Goal: Information Seeking & Learning: Learn about a topic

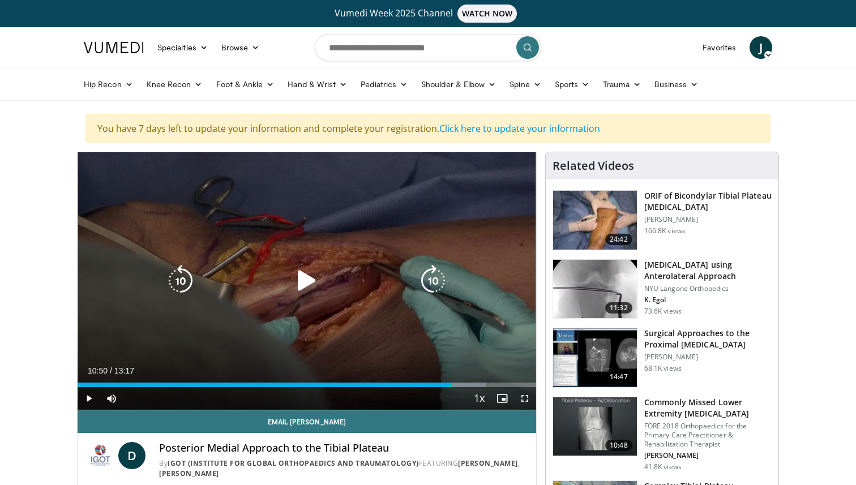
click at [309, 277] on icon "Video Player" at bounding box center [307, 281] width 32 height 32
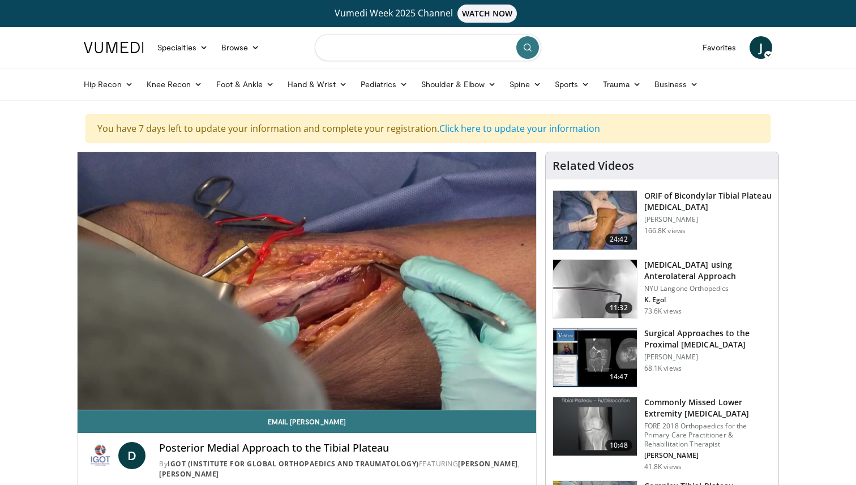
click at [418, 49] on input "Search topics, interventions" at bounding box center [428, 47] width 226 height 27
type input "**********"
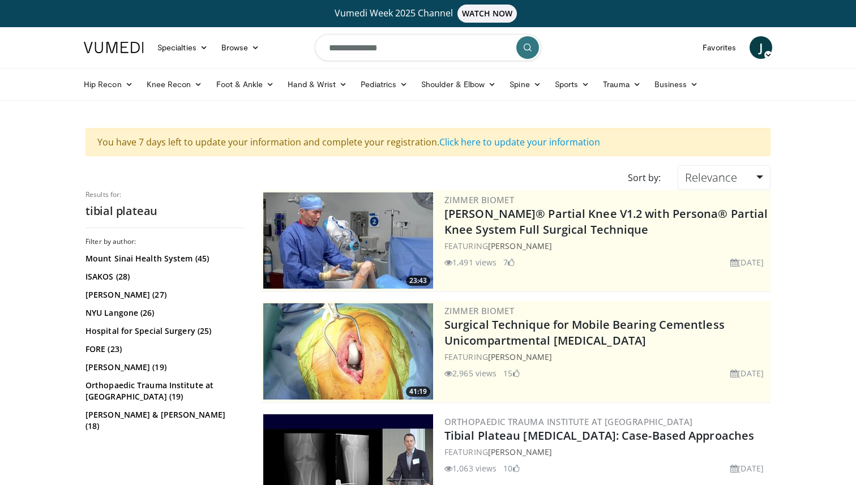
click at [371, 41] on input "**********" at bounding box center [428, 47] width 226 height 27
type input "**********"
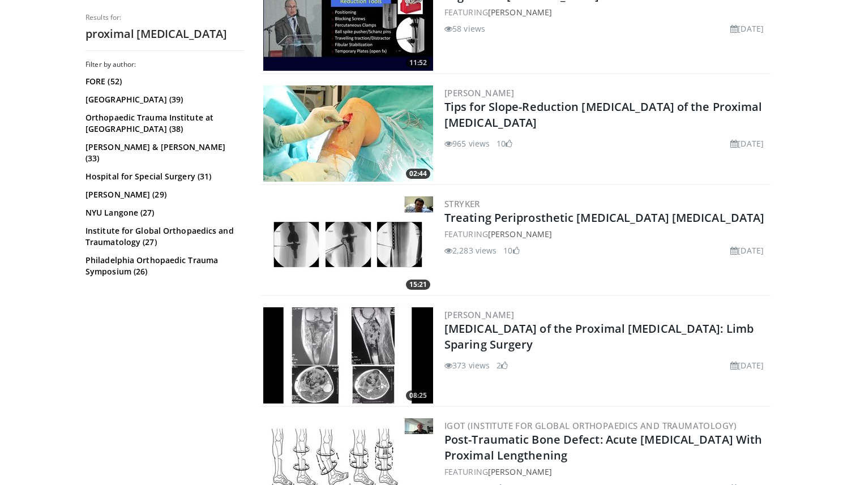
scroll to position [1925, 0]
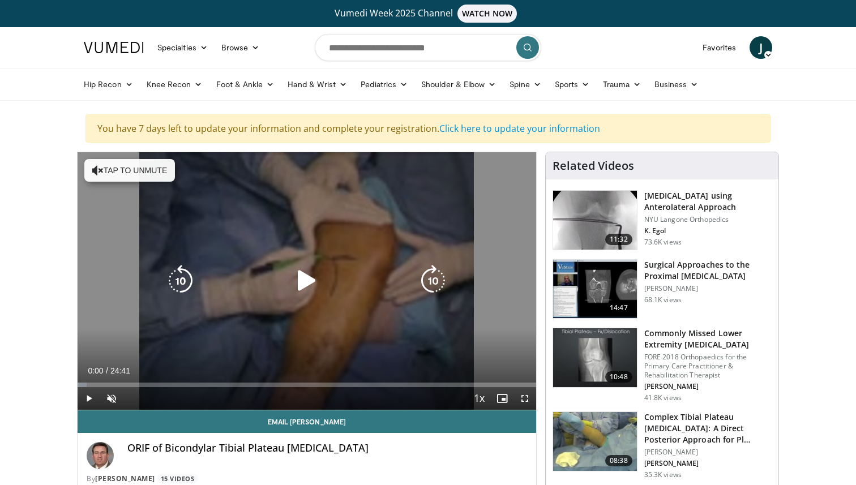
click at [308, 279] on icon "Video Player" at bounding box center [307, 281] width 32 height 32
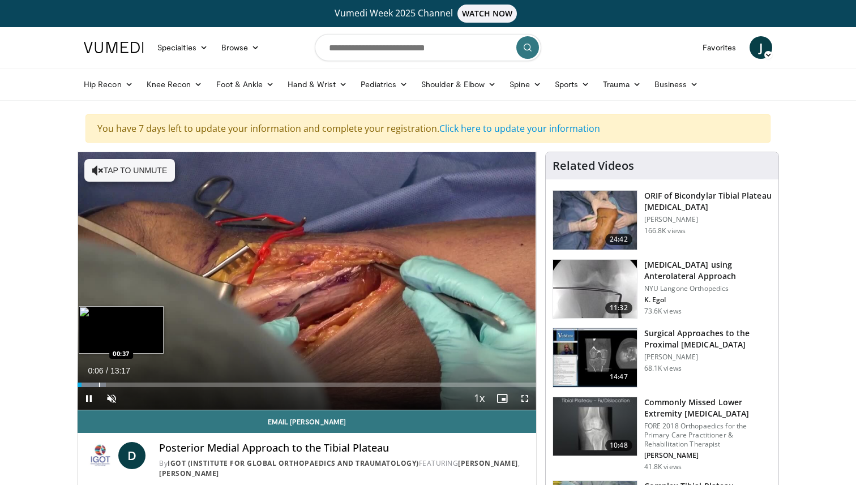
click at [99, 384] on div "Progress Bar" at bounding box center [99, 385] width 1 height 5
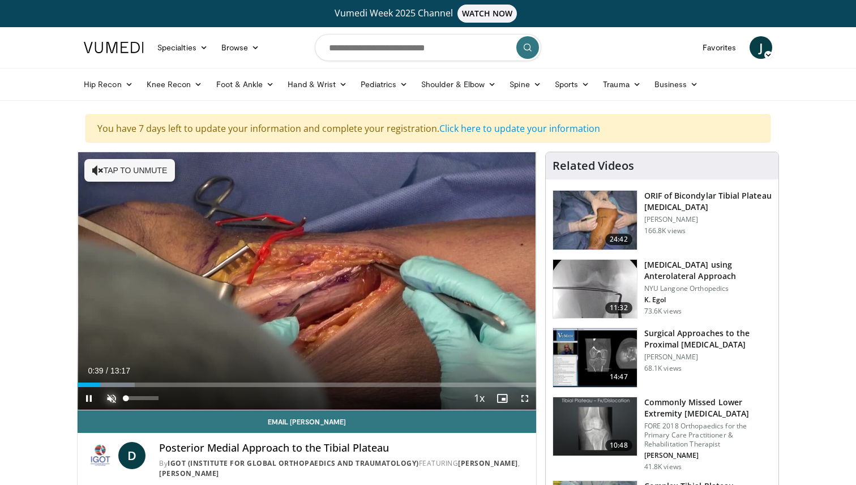
click at [110, 397] on span "Video Player" at bounding box center [111, 398] width 23 height 23
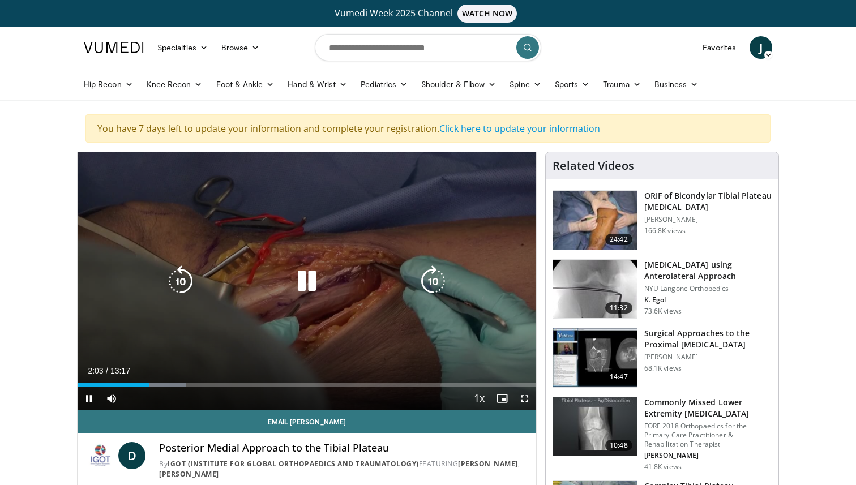
click at [298, 280] on icon "Video Player" at bounding box center [307, 281] width 32 height 32
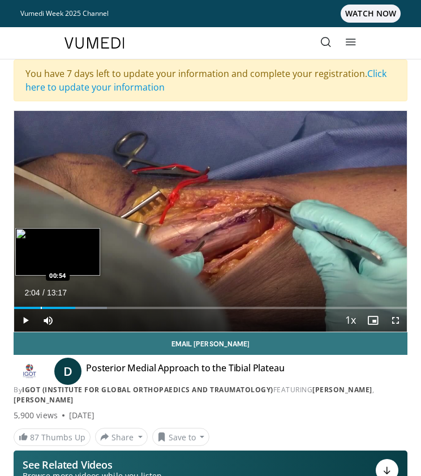
click at [41, 307] on div "Progress Bar" at bounding box center [41, 308] width 1 height 2
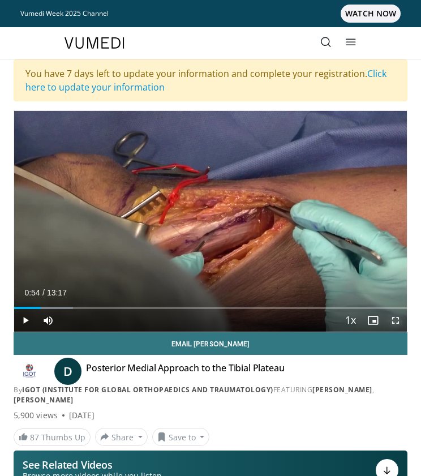
click at [397, 322] on span "Video Player" at bounding box center [395, 320] width 23 height 23
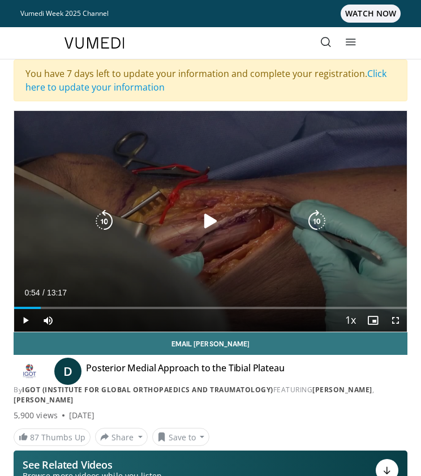
click at [166, 202] on div "10 seconds Tap to unmute" at bounding box center [210, 221] width 393 height 221
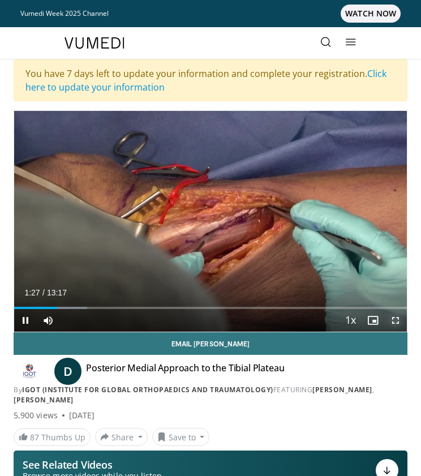
click at [396, 322] on span "Video Player" at bounding box center [395, 320] width 23 height 23
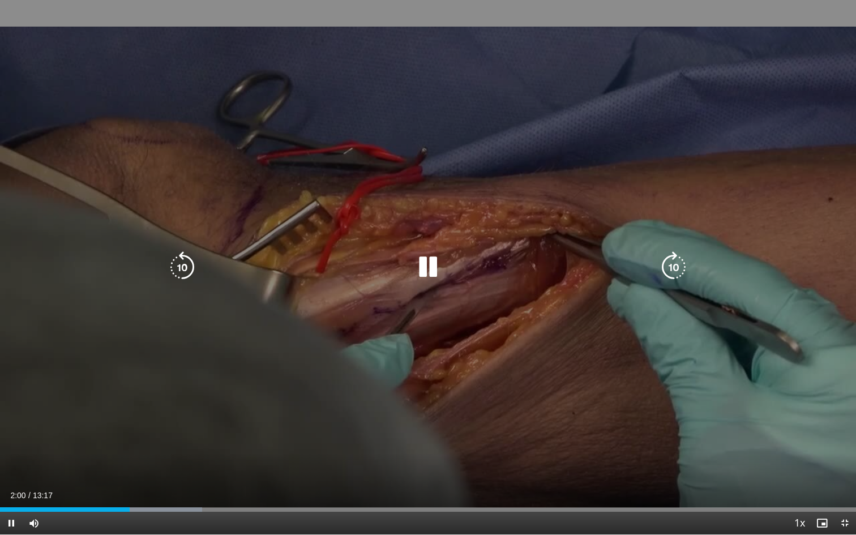
click at [425, 275] on icon "Video Player" at bounding box center [428, 267] width 32 height 32
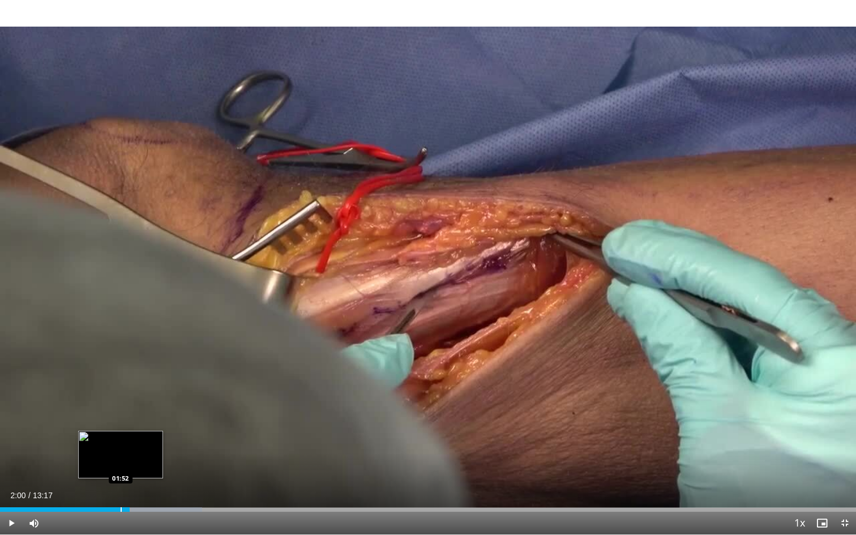
click at [121, 485] on div "Progress Bar" at bounding box center [121, 509] width 1 height 5
click at [116, 485] on div "Progress Bar" at bounding box center [116, 509] width 1 height 5
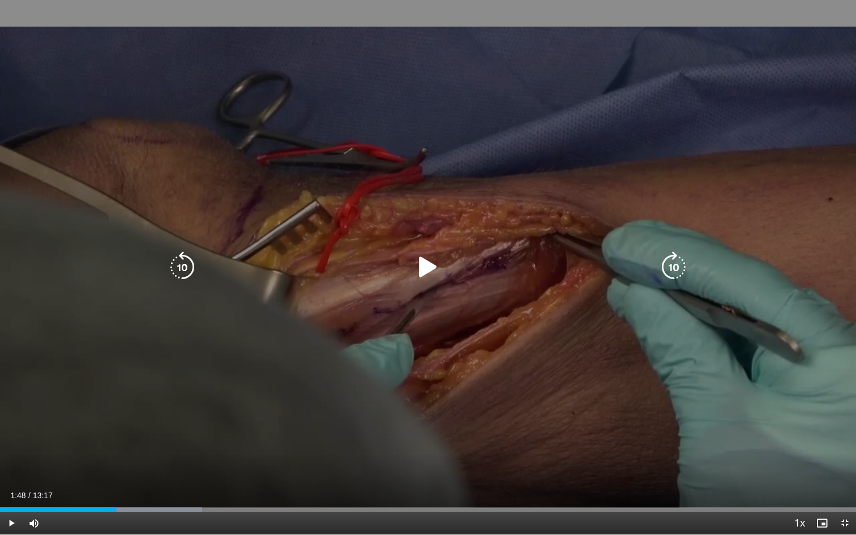
click at [429, 271] on icon "Video Player" at bounding box center [428, 267] width 32 height 32
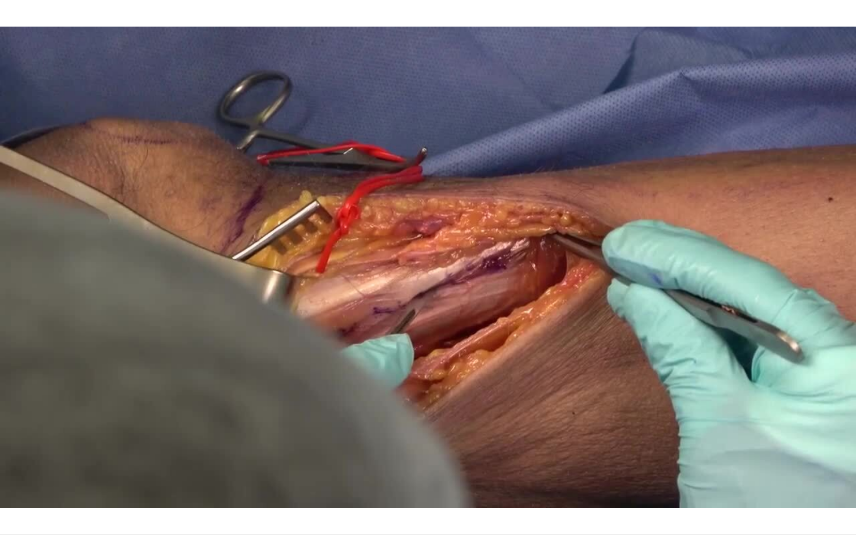
click at [429, 271] on div "10 seconds Tap to unmute" at bounding box center [428, 267] width 856 height 534
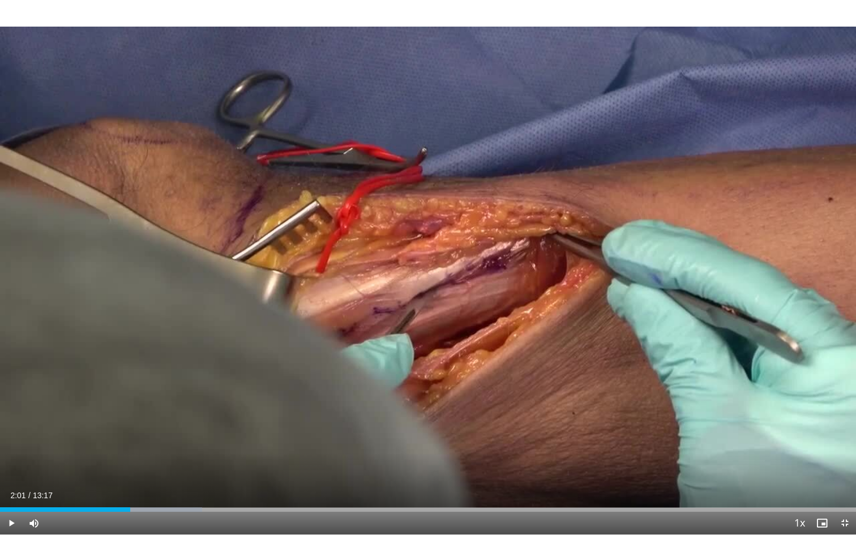
click at [429, 271] on div "10 seconds Tap to unmute" at bounding box center [428, 267] width 856 height 534
click at [129, 485] on div "Loaded : 24.86% 02:18 01:59" at bounding box center [428, 506] width 856 height 11
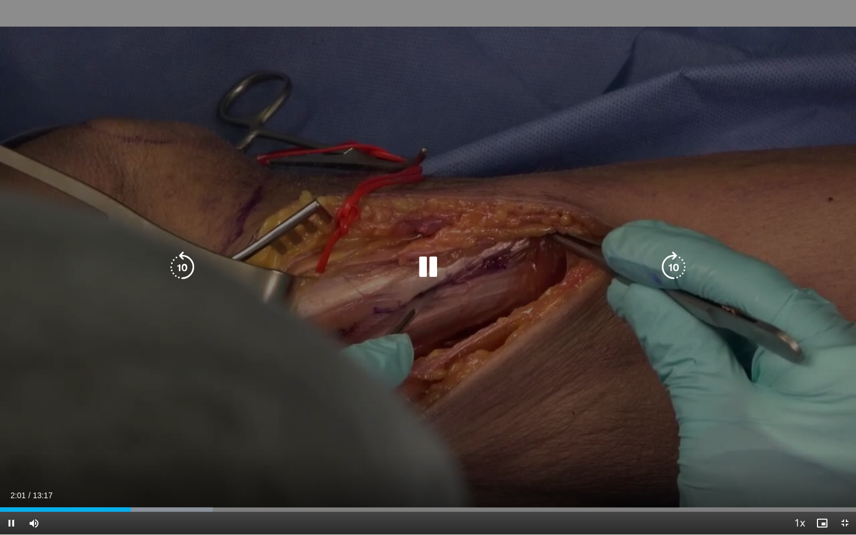
click at [443, 253] on icon "Video Player" at bounding box center [428, 267] width 32 height 32
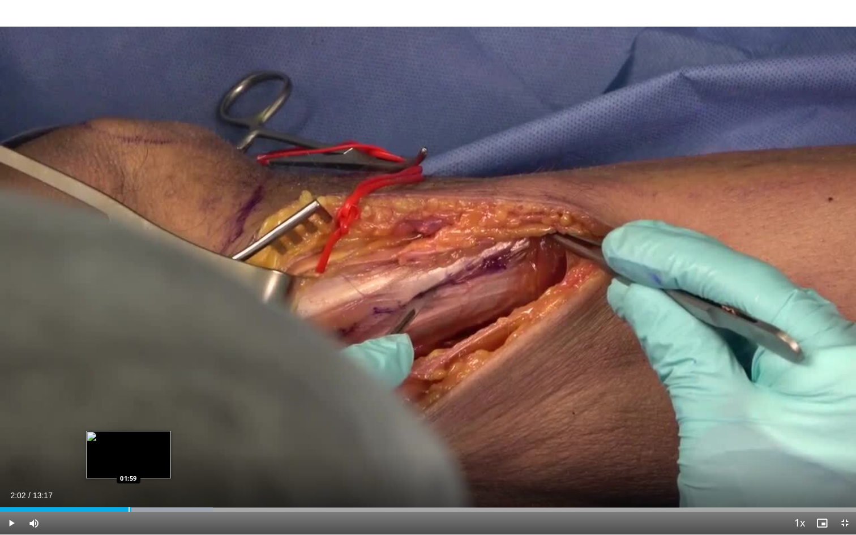
click at [129, 485] on div "Progress Bar" at bounding box center [129, 509] width 1 height 5
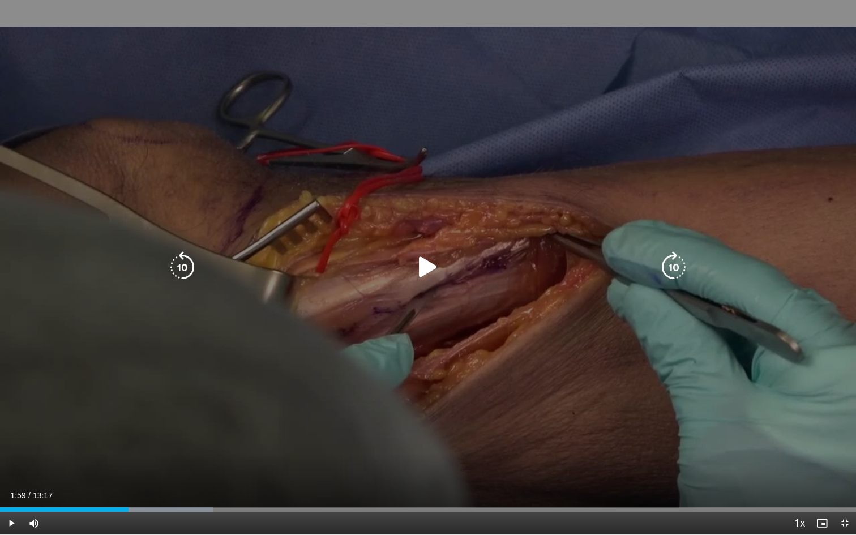
click at [419, 269] on icon "Video Player" at bounding box center [428, 267] width 32 height 32
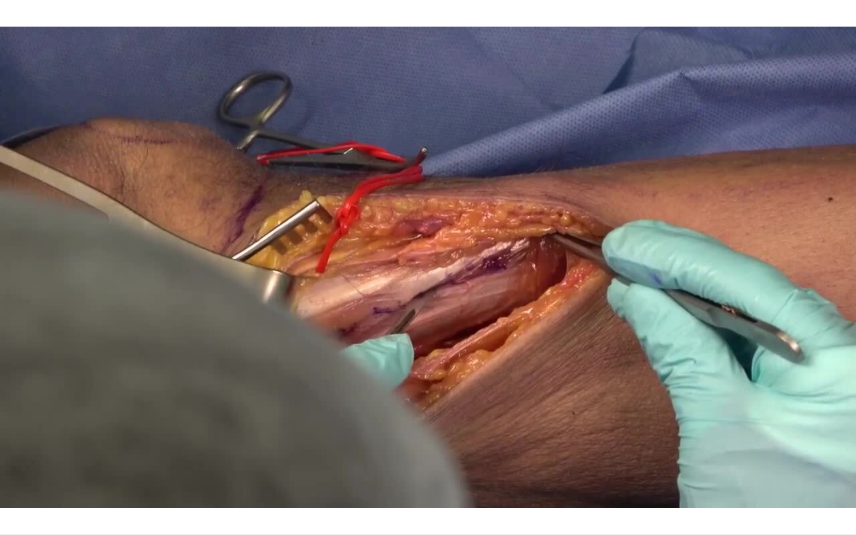
click at [419, 269] on div "10 seconds Tap to unmute" at bounding box center [428, 267] width 856 height 534
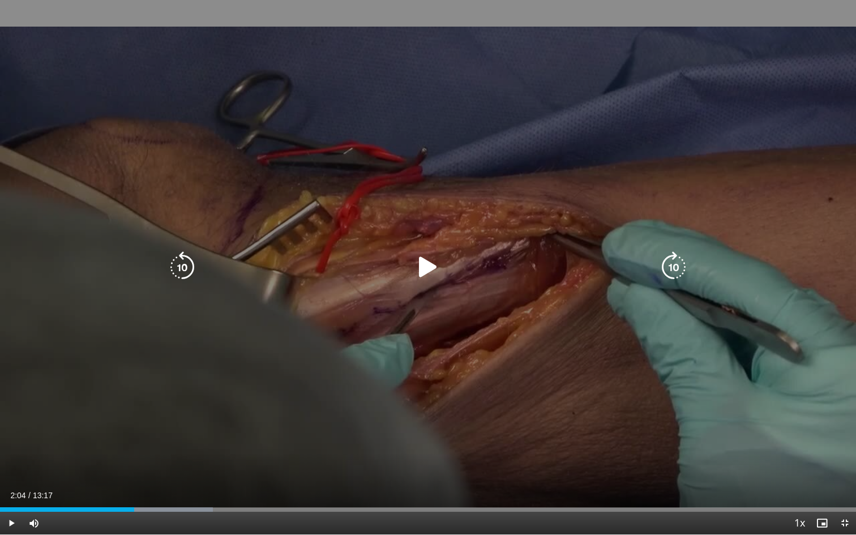
click at [182, 270] on icon "Video Player" at bounding box center [182, 267] width 32 height 32
click at [425, 276] on icon "Video Player" at bounding box center [428, 267] width 32 height 32
click at [186, 268] on icon "Video Player" at bounding box center [182, 267] width 32 height 32
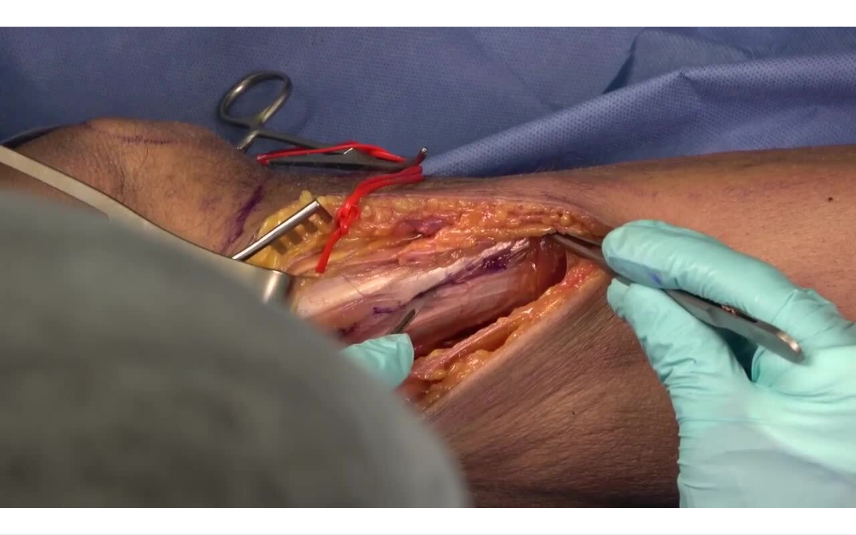
click at [422, 264] on div "20 seconds Tap to unmute" at bounding box center [428, 267] width 856 height 534
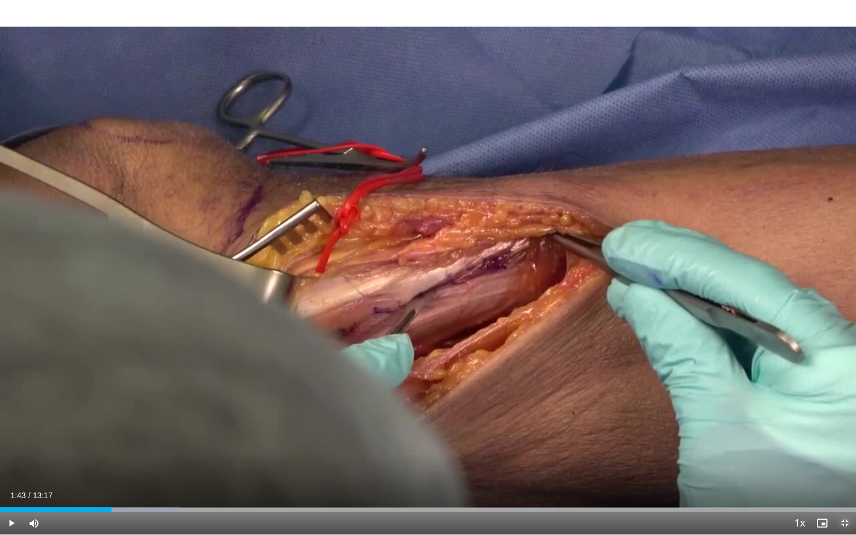
click at [845, 485] on span "Video Player" at bounding box center [844, 523] width 23 height 23
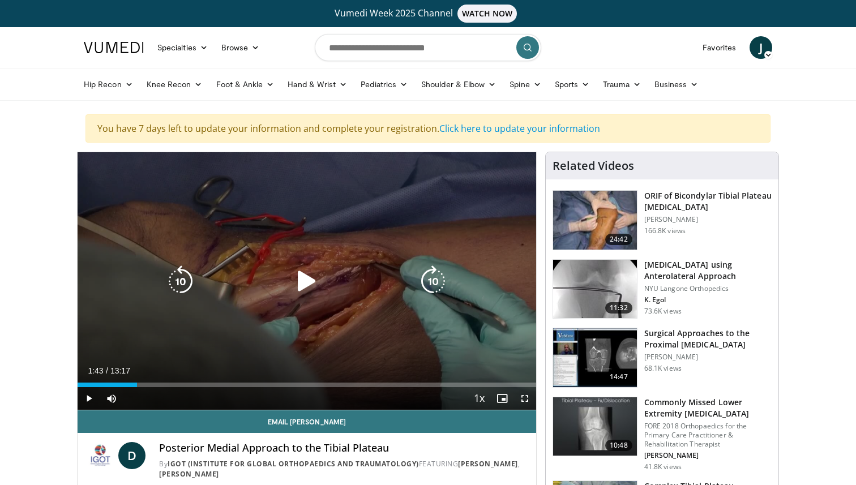
click at [314, 276] on icon "Video Player" at bounding box center [307, 281] width 32 height 32
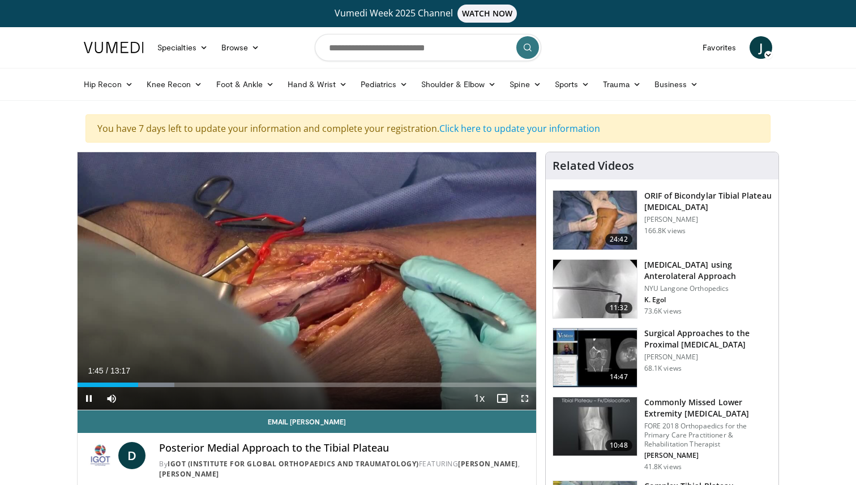
click at [525, 399] on span "Video Player" at bounding box center [524, 398] width 23 height 23
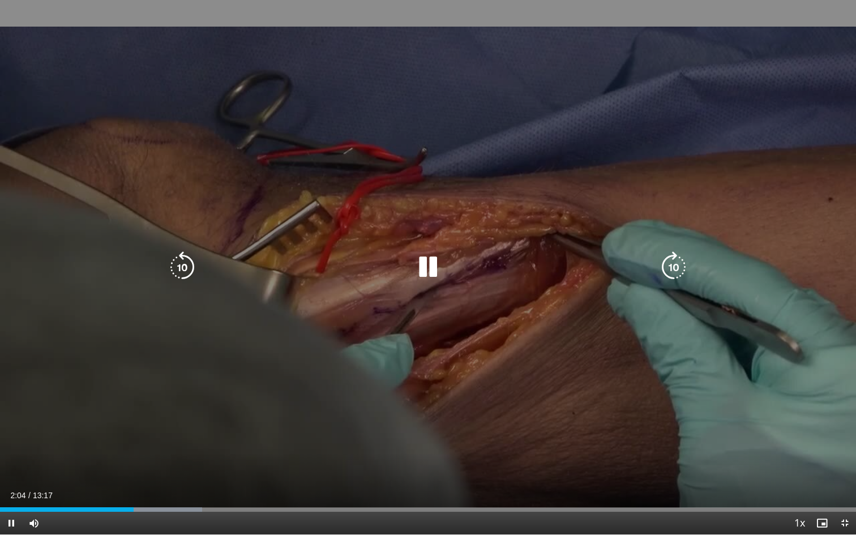
click at [176, 273] on icon "Video Player" at bounding box center [182, 267] width 32 height 32
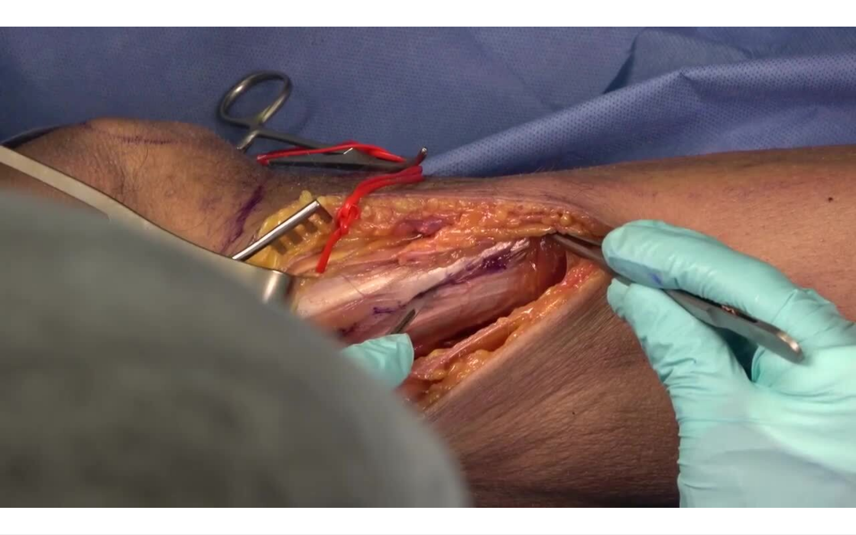
click at [426, 268] on div "10 seconds Tap to unmute" at bounding box center [428, 267] width 856 height 534
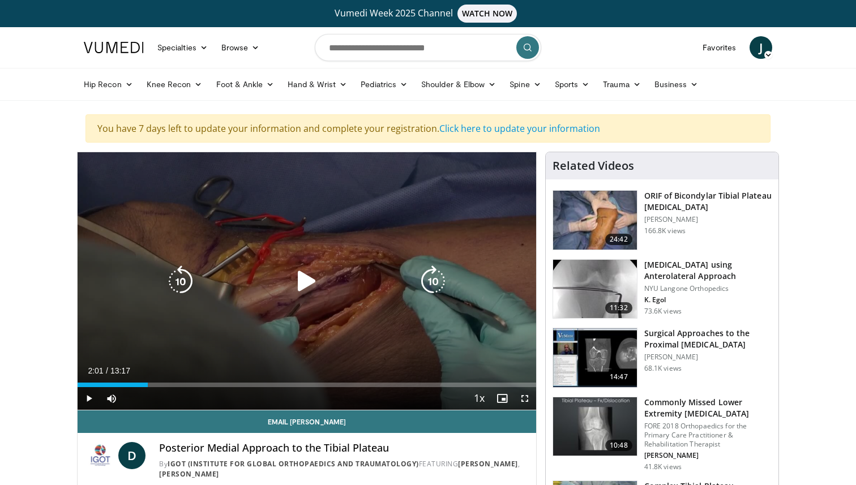
click at [301, 298] on div "10 seconds Tap to unmute" at bounding box center [307, 281] width 459 height 258
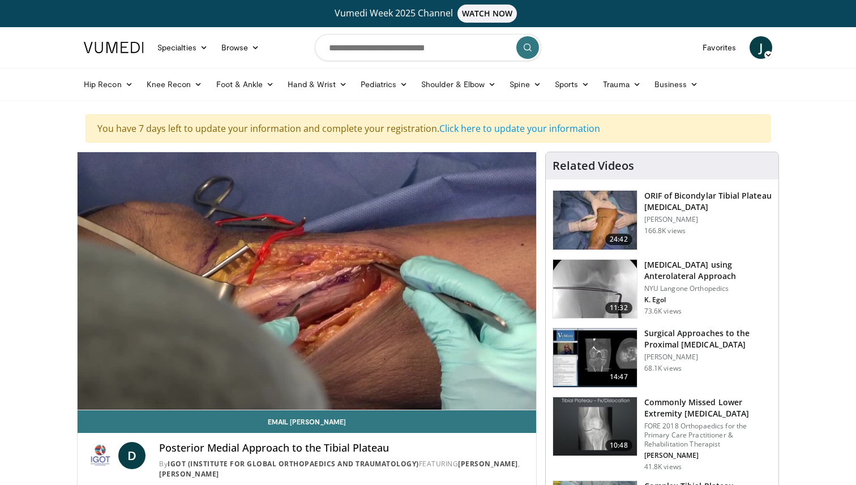
click at [305, 284] on div "10 seconds Tap to unmute" at bounding box center [307, 281] width 459 height 258
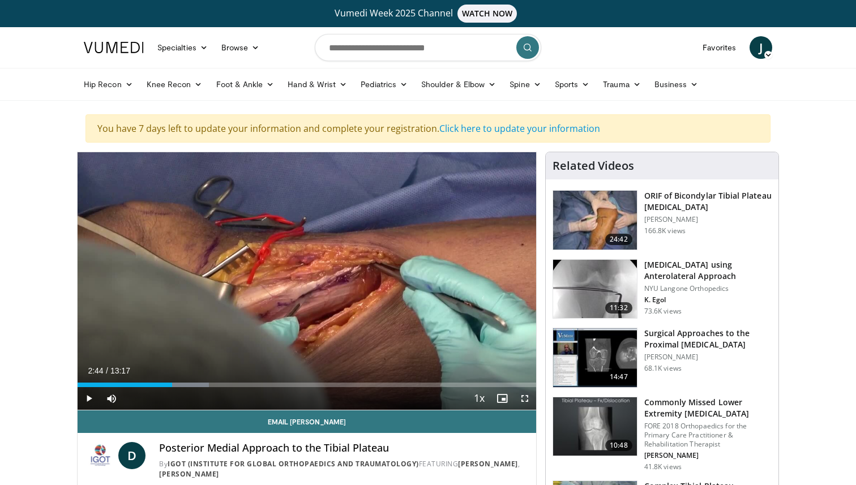
click at [305, 284] on div "10 seconds Tap to unmute" at bounding box center [307, 281] width 459 height 258
click at [530, 399] on span "Video Player" at bounding box center [524, 398] width 23 height 23
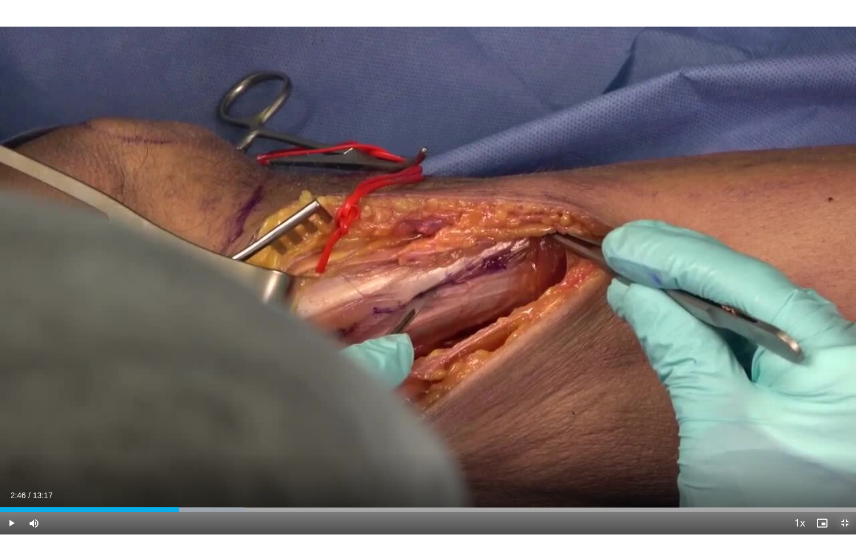
click at [847, 485] on span "Video Player" at bounding box center [844, 523] width 23 height 23
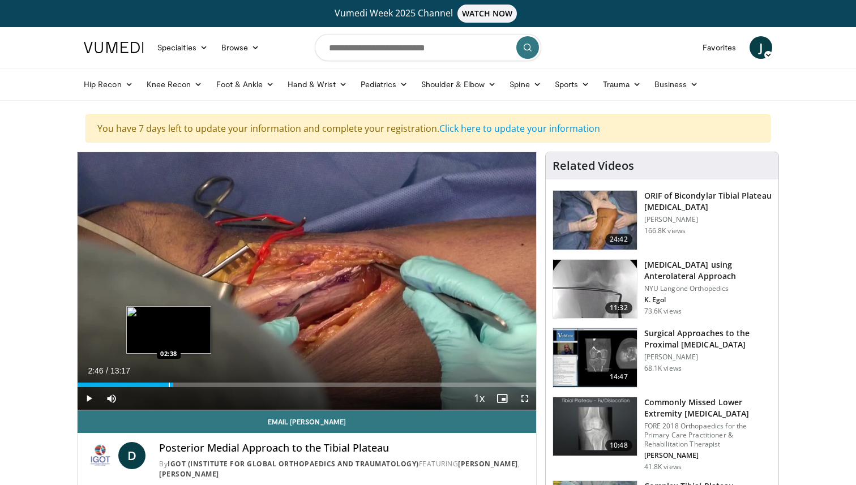
click at [169, 384] on div "Progress Bar" at bounding box center [169, 385] width 1 height 5
click at [166, 387] on div "Progress Bar" at bounding box center [166, 385] width 1 height 5
click at [526, 403] on span "Video Player" at bounding box center [524, 398] width 23 height 23
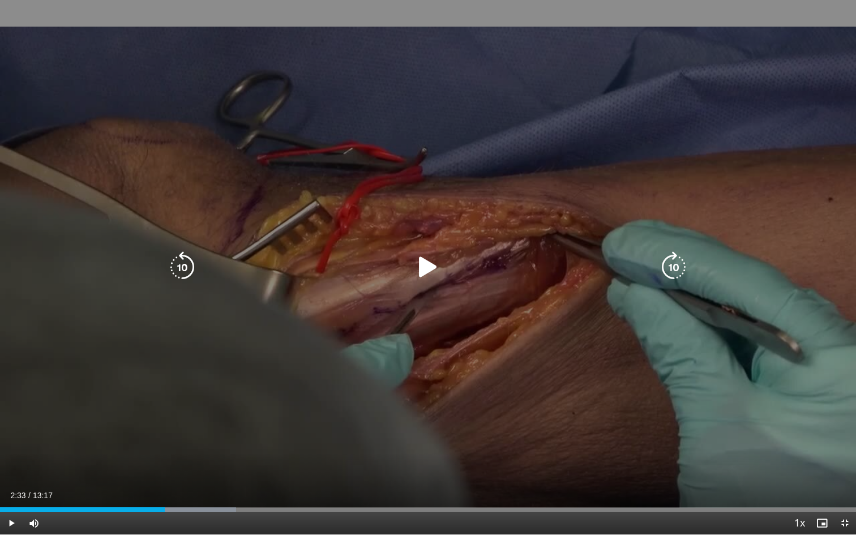
click at [426, 273] on icon "Video Player" at bounding box center [428, 267] width 32 height 32
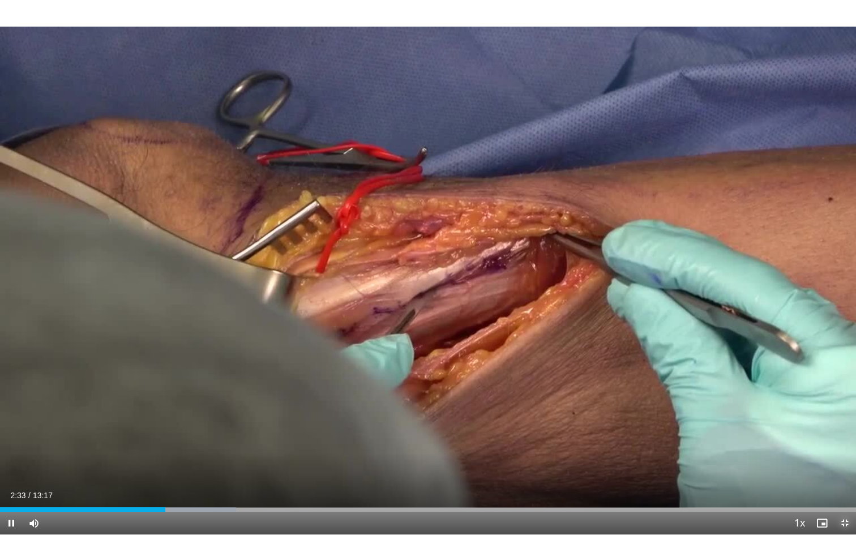
click at [843, 485] on span "Video Player" at bounding box center [844, 523] width 23 height 23
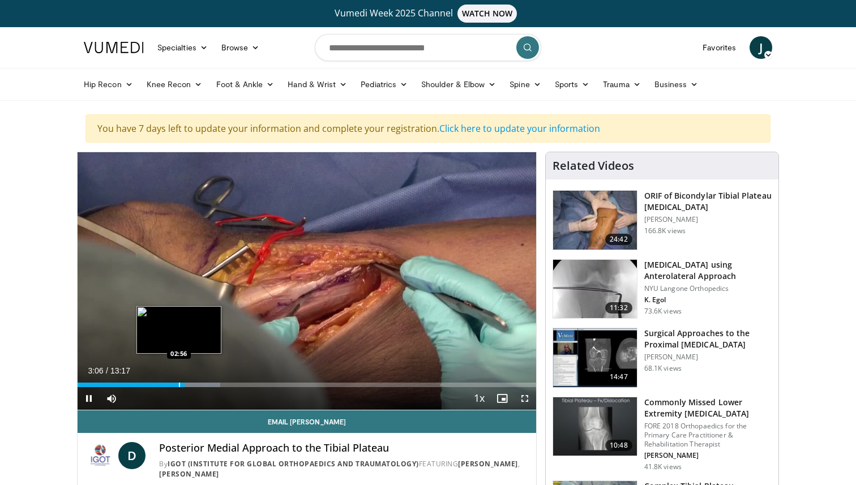
click at [179, 383] on div "Progress Bar" at bounding box center [179, 385] width 1 height 5
click at [174, 386] on div "Progress Bar" at bounding box center [174, 385] width 1 height 5
click at [172, 386] on div "Progress Bar" at bounding box center [172, 385] width 1 height 5
click at [162, 385] on div "03:03" at bounding box center [130, 385] width 105 height 5
click at [527, 399] on span "Video Player" at bounding box center [524, 398] width 23 height 23
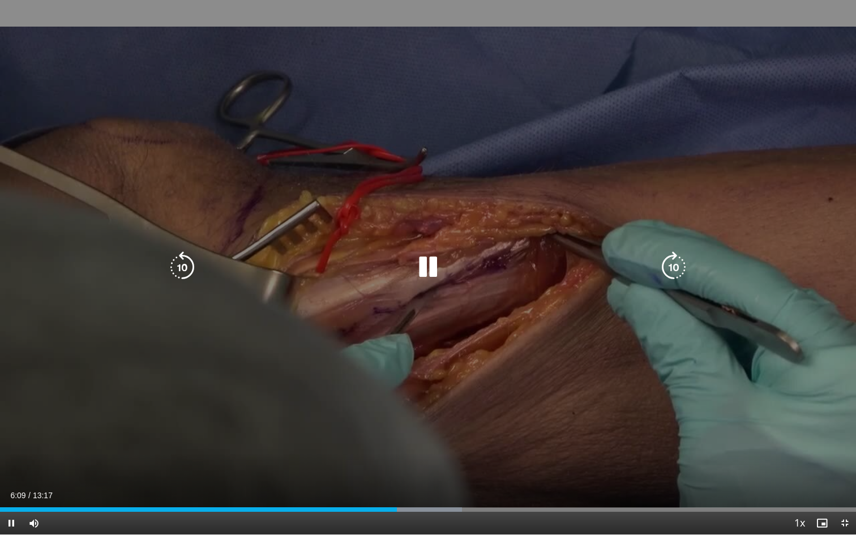
click at [419, 269] on icon "Video Player" at bounding box center [428, 267] width 32 height 32
click at [437, 261] on icon "Video Player" at bounding box center [428, 267] width 32 height 32
click at [402, 277] on div "Video Player" at bounding box center [427, 267] width 513 height 23
click at [423, 267] on icon "Video Player" at bounding box center [428, 267] width 32 height 32
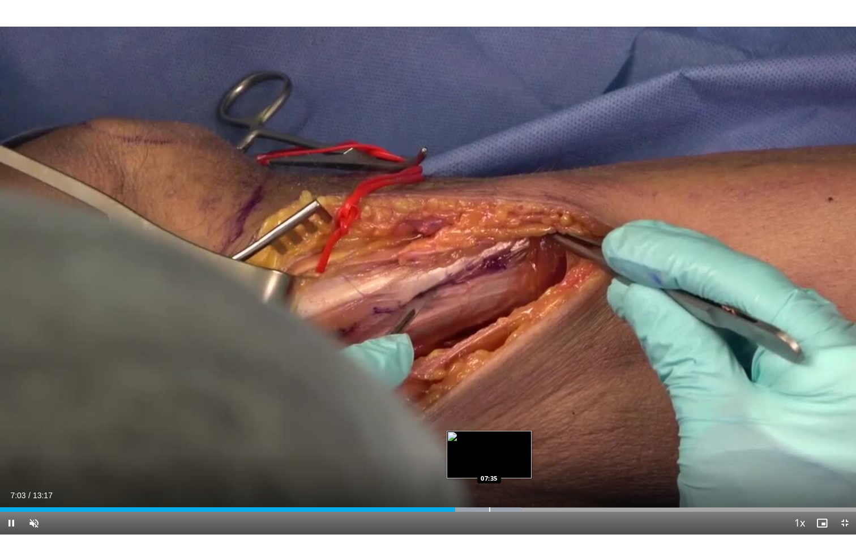
click at [489, 485] on div "Progress Bar" at bounding box center [489, 509] width 1 height 5
click at [37, 485] on span "Video Player" at bounding box center [34, 523] width 23 height 23
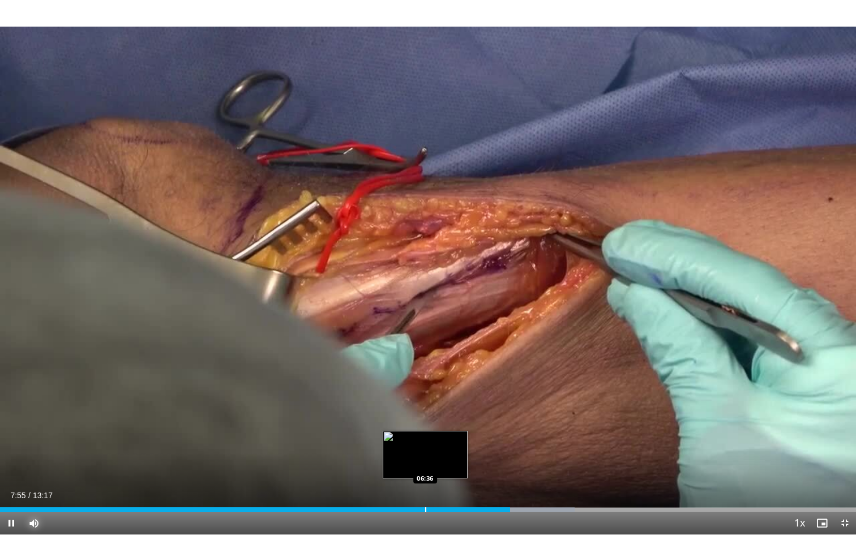
click at [425, 485] on div "Progress Bar" at bounding box center [425, 509] width 1 height 5
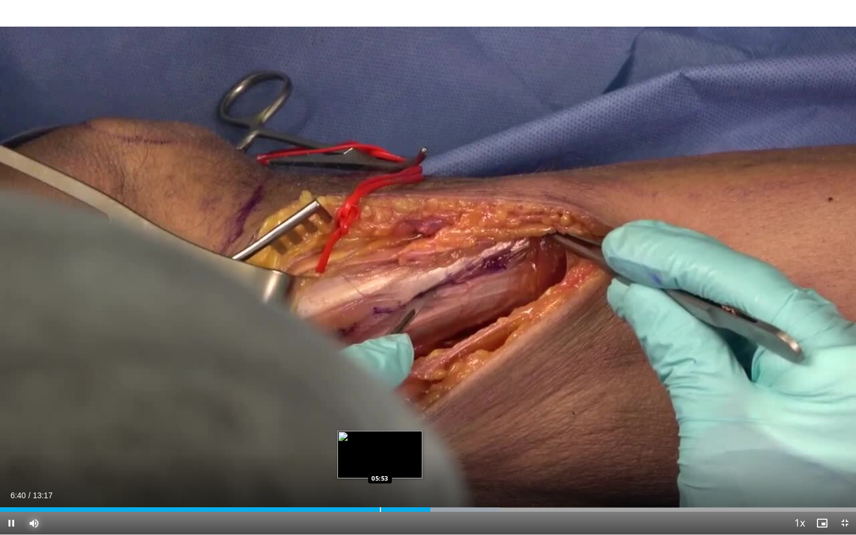
click at [380, 485] on div "Loaded : 58.44% 06:40 05:53" at bounding box center [428, 506] width 856 height 11
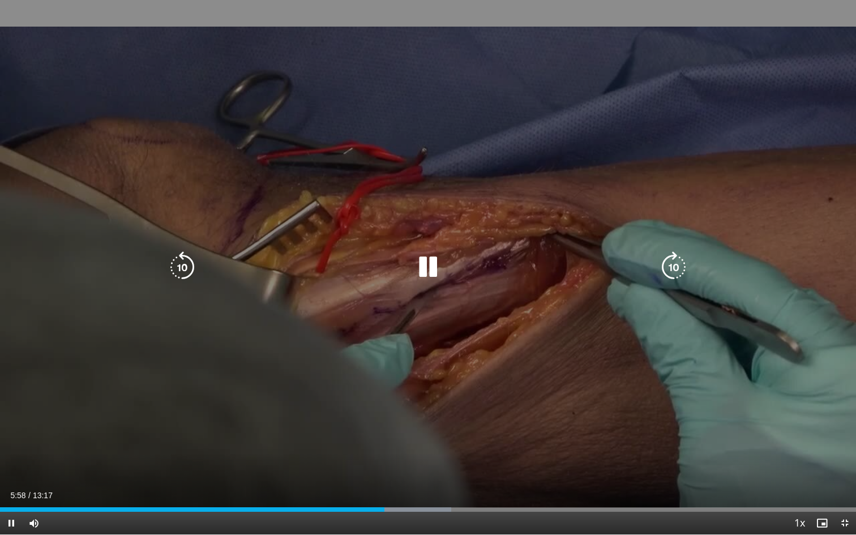
click at [427, 276] on icon "Video Player" at bounding box center [428, 267] width 32 height 32
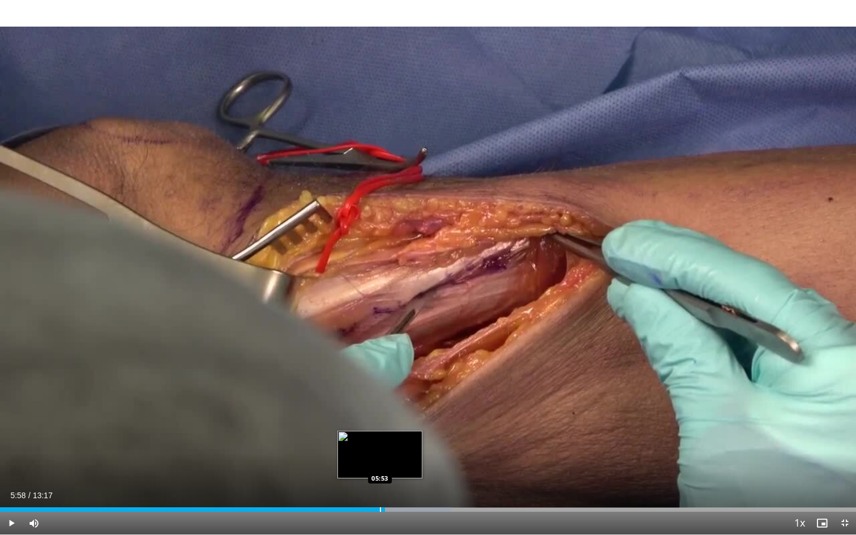
click at [380, 485] on div "Progress Bar" at bounding box center [380, 509] width 1 height 5
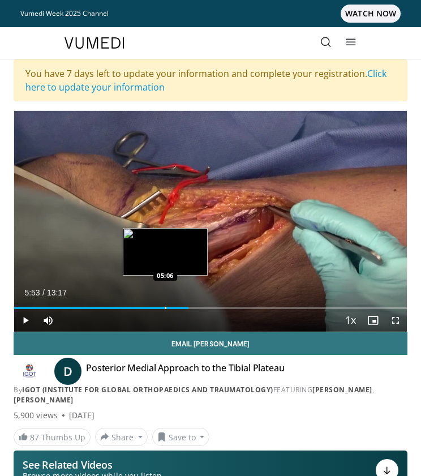
click at [165, 307] on div "Progress Bar" at bounding box center [165, 308] width 1 height 2
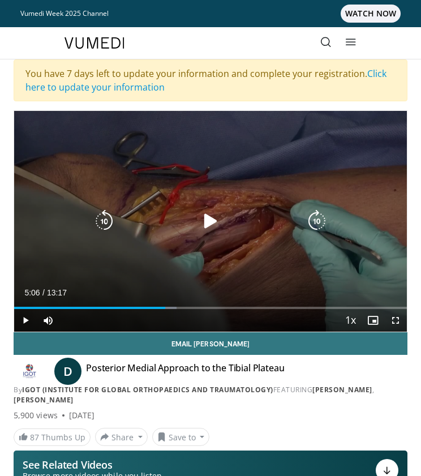
click at [208, 219] on icon "Video Player" at bounding box center [210, 221] width 23 height 23
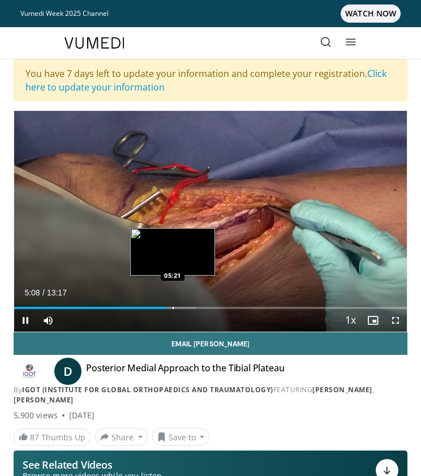
click at [173, 306] on div "Loaded : 46.43% 05:09 05:21" at bounding box center [210, 303] width 393 height 11
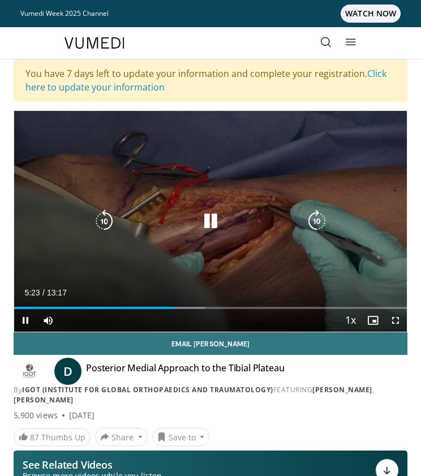
click at [209, 226] on icon "Video Player" at bounding box center [210, 221] width 23 height 23
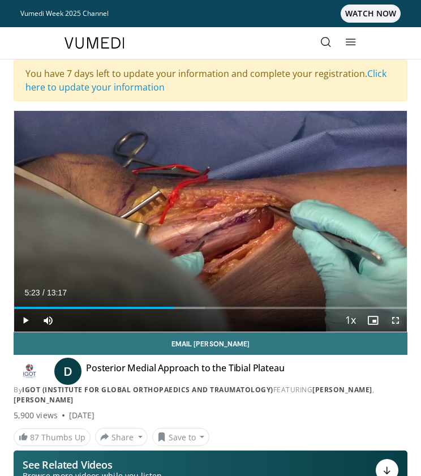
click at [395, 321] on span "Video Player" at bounding box center [395, 320] width 23 height 23
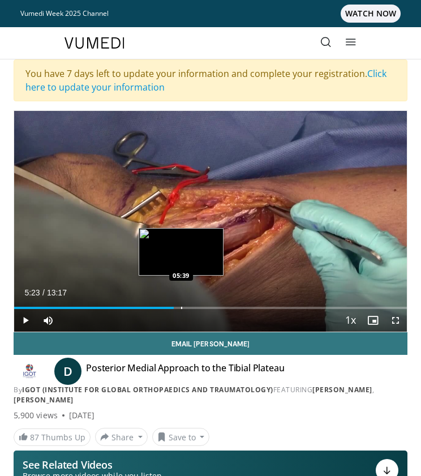
click at [181, 307] on div "Progress Bar" at bounding box center [181, 308] width 1 height 2
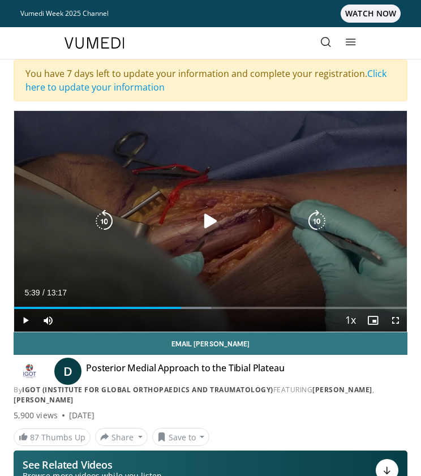
click at [212, 232] on icon "Video Player" at bounding box center [210, 221] width 23 height 23
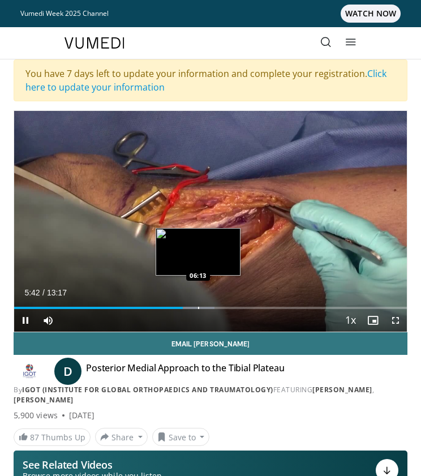
click at [198, 306] on div "Loaded : 50.98% 05:42 06:13" at bounding box center [210, 303] width 393 height 11
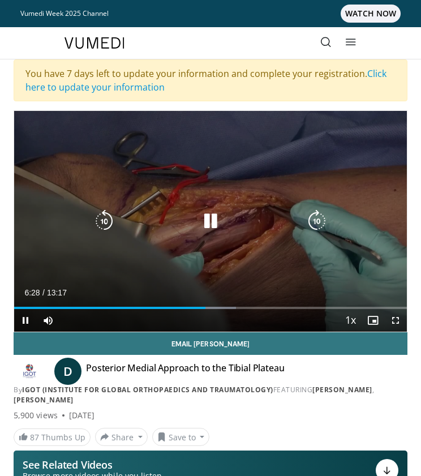
click at [219, 224] on icon "Video Player" at bounding box center [210, 221] width 23 height 23
click at [100, 220] on icon "Video Player" at bounding box center [104, 221] width 23 height 23
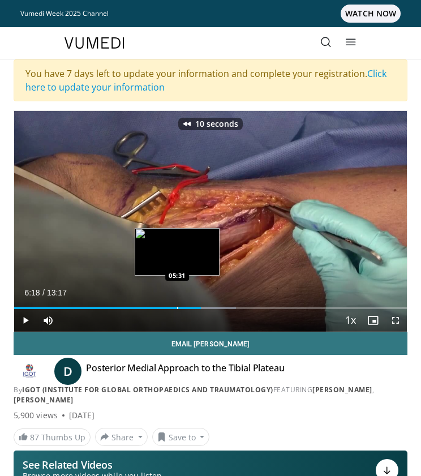
click at [177, 309] on div "Progress Bar" at bounding box center [177, 308] width 1 height 2
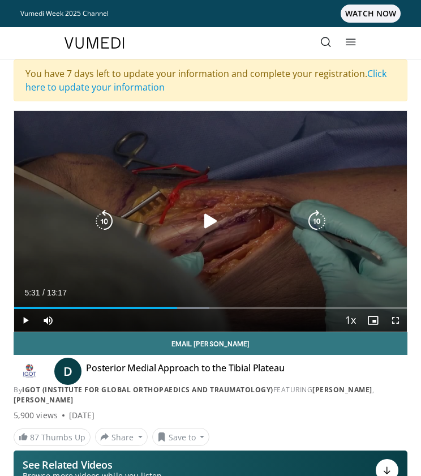
click at [207, 211] on icon "Video Player" at bounding box center [210, 221] width 23 height 23
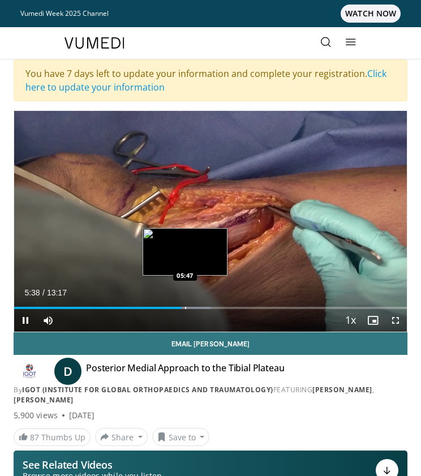
click at [185, 307] on div "Progress Bar" at bounding box center [185, 308] width 1 height 2
click at [189, 307] on div "Progress Bar" at bounding box center [189, 308] width 1 height 2
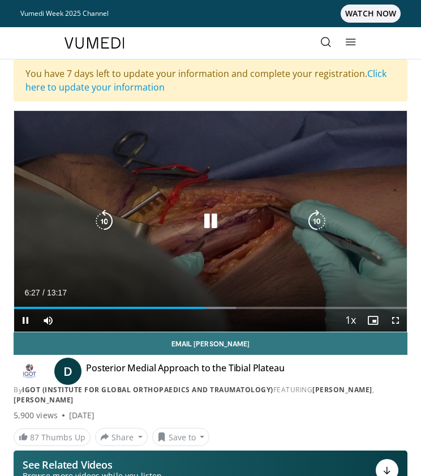
click at [213, 226] on icon "Video Player" at bounding box center [210, 221] width 23 height 23
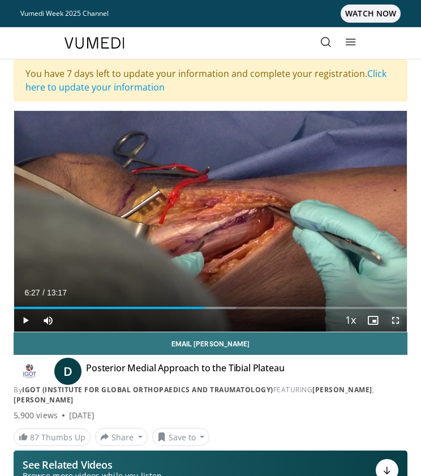
click at [396, 322] on span "Video Player" at bounding box center [395, 320] width 23 height 23
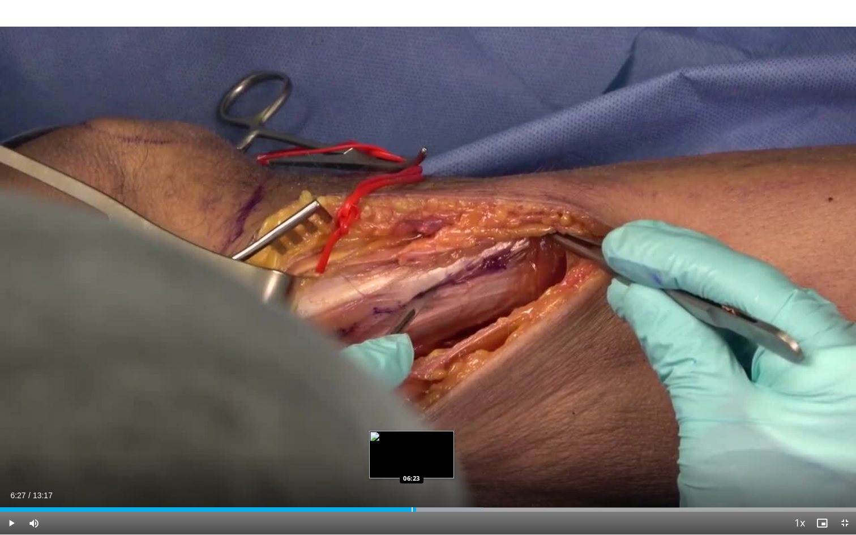
click at [412, 485] on div "Progress Bar" at bounding box center [412, 509] width 1 height 5
click at [408, 485] on div "Progress Bar" at bounding box center [408, 509] width 1 height 5
click at [399, 485] on div "Progress Bar" at bounding box center [399, 509] width 1 height 5
click at [839, 485] on span "Video Player" at bounding box center [844, 523] width 23 height 23
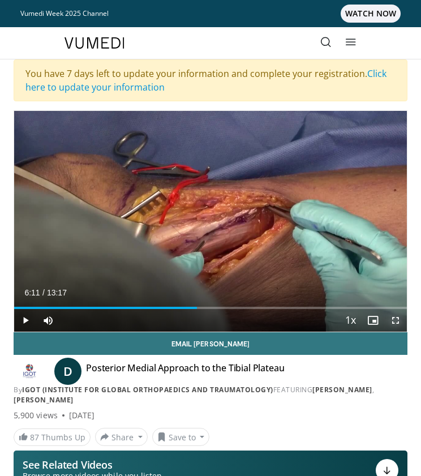
click at [394, 319] on span "Video Player" at bounding box center [395, 320] width 23 height 23
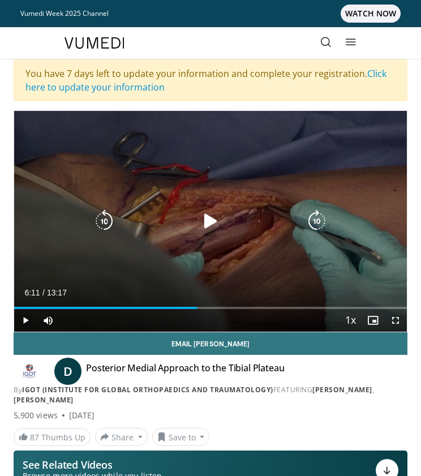
click at [198, 233] on div "10 seconds Tap to unmute" at bounding box center [210, 221] width 393 height 221
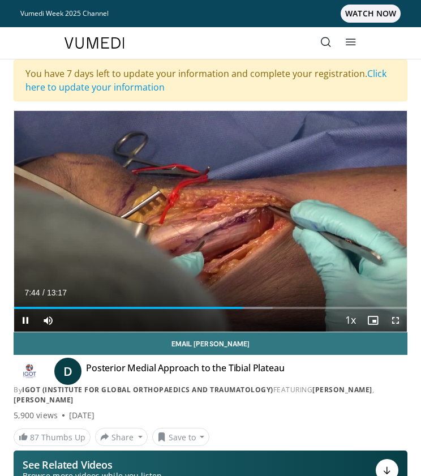
click at [396, 320] on span "Video Player" at bounding box center [395, 320] width 23 height 23
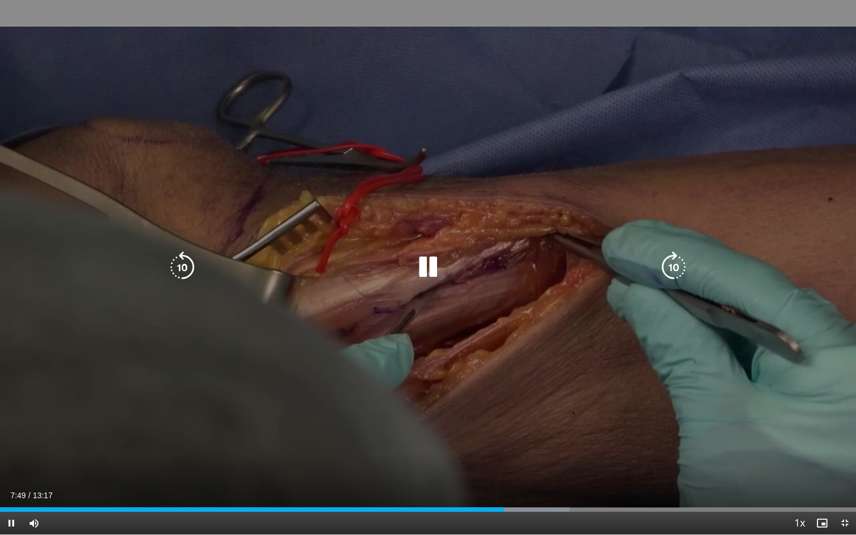
click at [425, 267] on icon "Video Player" at bounding box center [428, 267] width 32 height 32
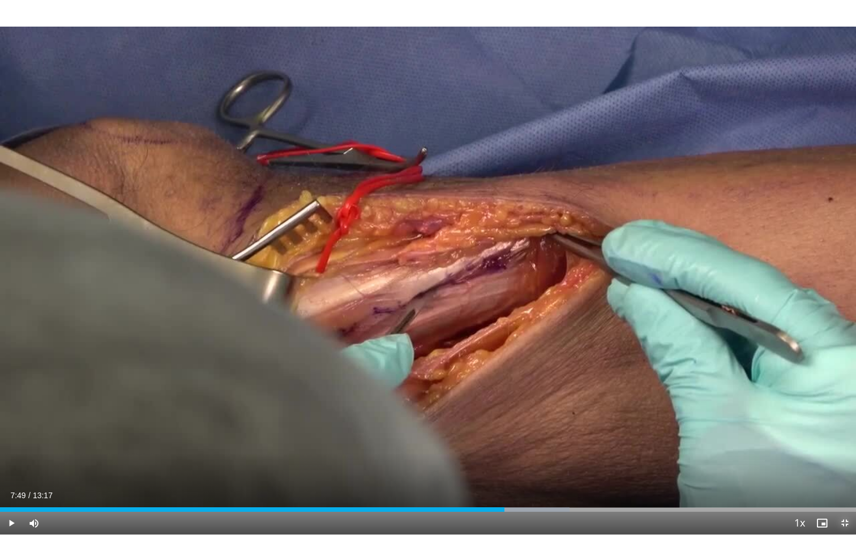
click at [842, 485] on span "Video Player" at bounding box center [844, 523] width 23 height 23
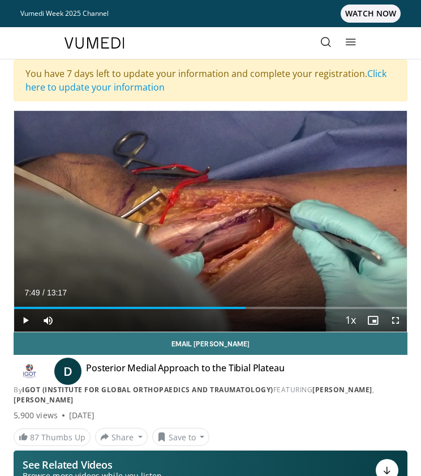
click at [238, 307] on div "Progress Bar" at bounding box center [238, 308] width 1 height 2
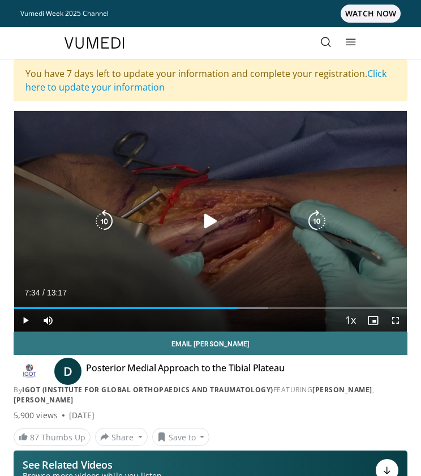
click at [216, 273] on div "10 seconds Tap to unmute" at bounding box center [210, 221] width 393 height 221
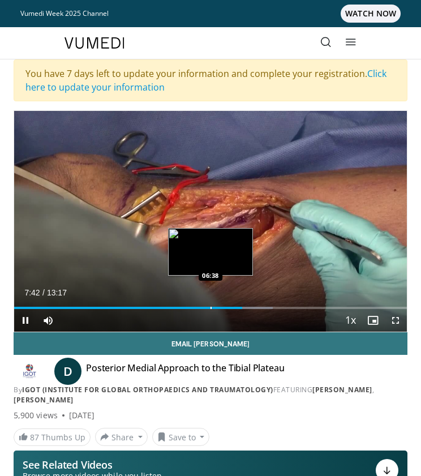
click at [211, 305] on div "Loaded : 65.90% 07:42 06:38" at bounding box center [210, 303] width 393 height 11
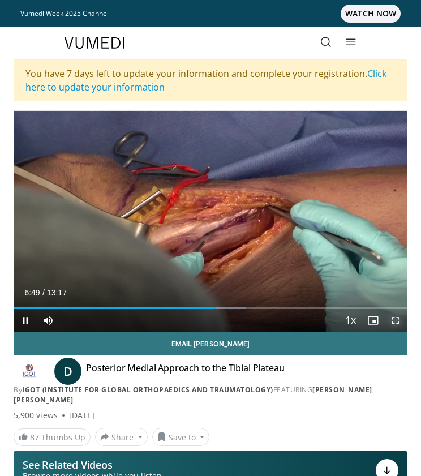
click at [392, 320] on span "Video Player" at bounding box center [395, 320] width 23 height 23
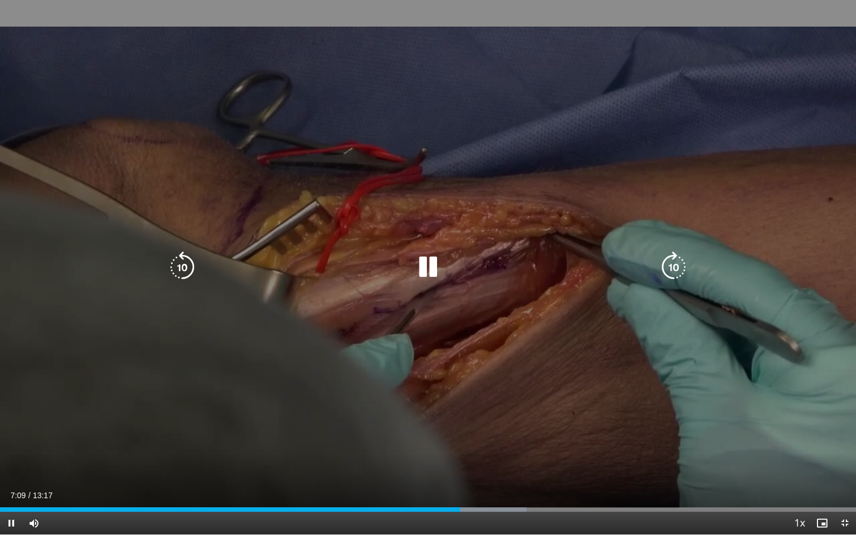
click at [431, 262] on icon "Video Player" at bounding box center [428, 267] width 32 height 32
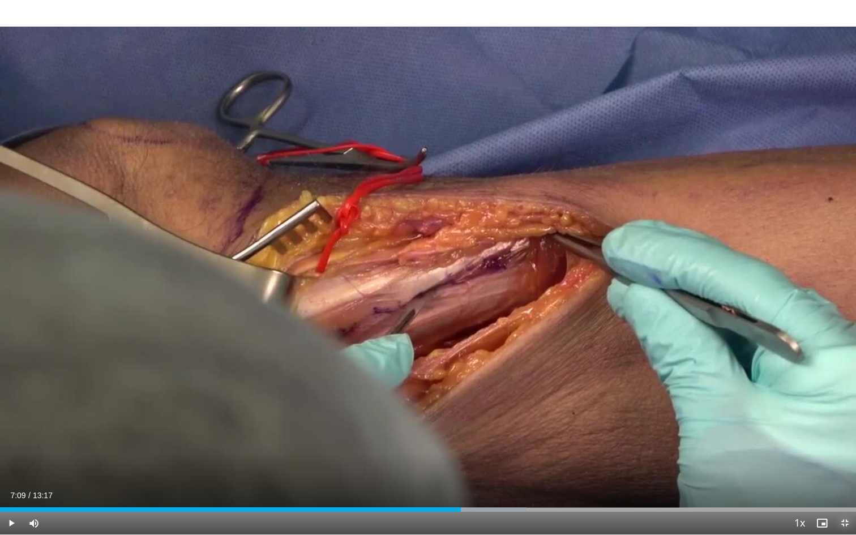
click at [848, 485] on span "Video Player" at bounding box center [844, 523] width 23 height 23
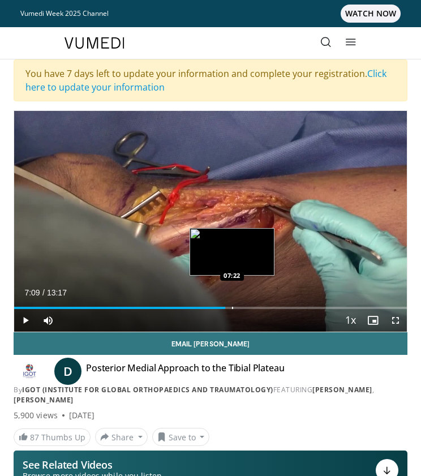
click at [232, 306] on div "Loaded : 0.00% 07:09 07:22" at bounding box center [210, 303] width 393 height 11
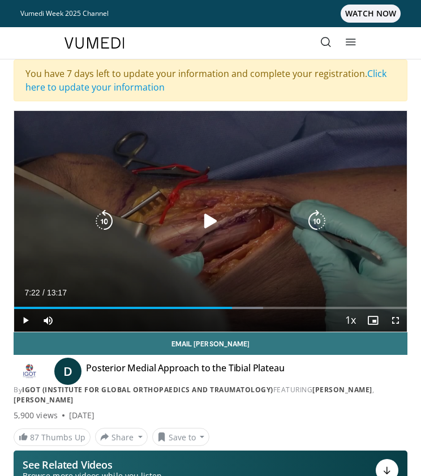
click at [109, 222] on icon "Video Player" at bounding box center [104, 221] width 23 height 23
click at [212, 223] on icon "Video Player" at bounding box center [210, 221] width 23 height 23
click at [104, 222] on icon "Video Player" at bounding box center [104, 221] width 23 height 23
click at [110, 219] on icon "Video Player" at bounding box center [104, 221] width 23 height 23
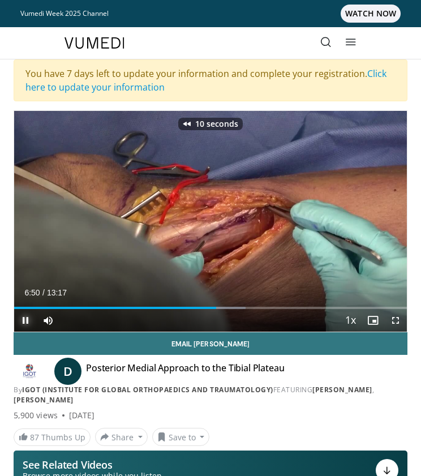
click at [26, 323] on span "Video Player" at bounding box center [25, 320] width 23 height 23
click at [395, 322] on span "Video Player" at bounding box center [395, 320] width 23 height 23
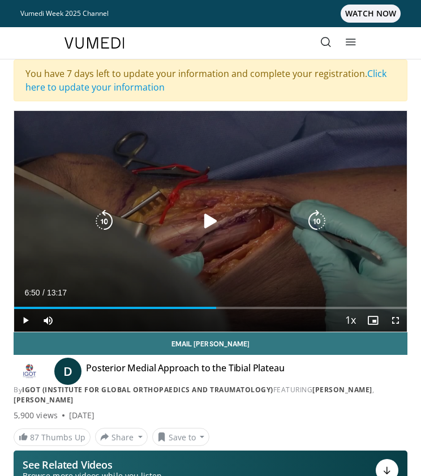
click at [205, 221] on icon "Video Player" at bounding box center [210, 221] width 23 height 23
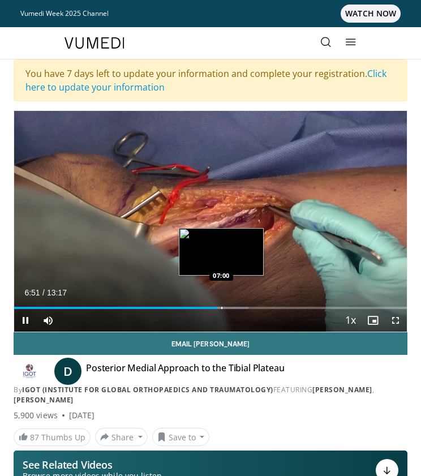
click at [221, 306] on div "Loaded : 59.69% 06:51 07:00" at bounding box center [210, 303] width 393 height 11
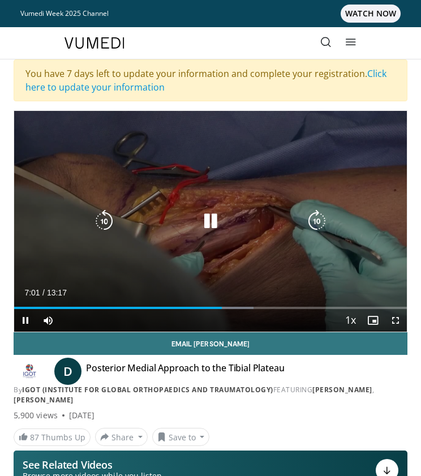
click at [310, 224] on icon "Video Player" at bounding box center [317, 221] width 23 height 23
click at [105, 225] on icon "Video Player" at bounding box center [104, 221] width 23 height 23
click at [209, 217] on icon "Video Player" at bounding box center [210, 221] width 23 height 23
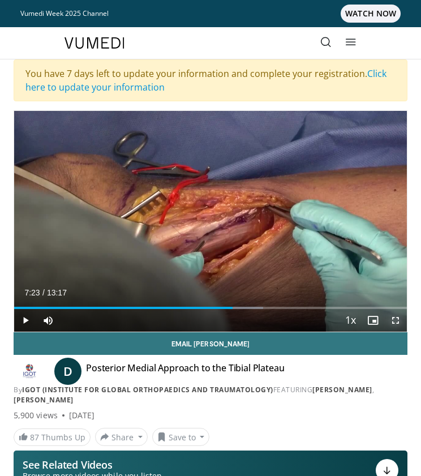
click at [397, 323] on span "Video Player" at bounding box center [395, 320] width 23 height 23
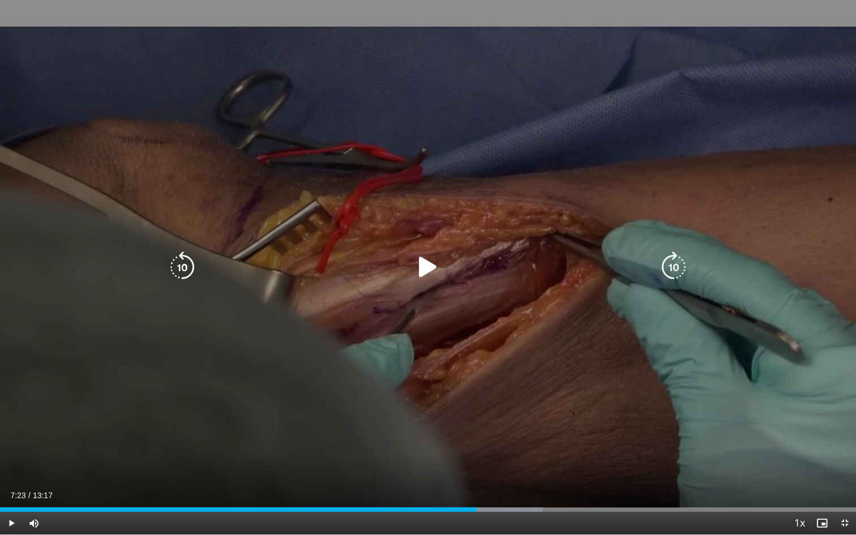
click at [186, 269] on icon "Video Player" at bounding box center [182, 267] width 32 height 32
click at [427, 275] on icon "Video Player" at bounding box center [428, 267] width 32 height 32
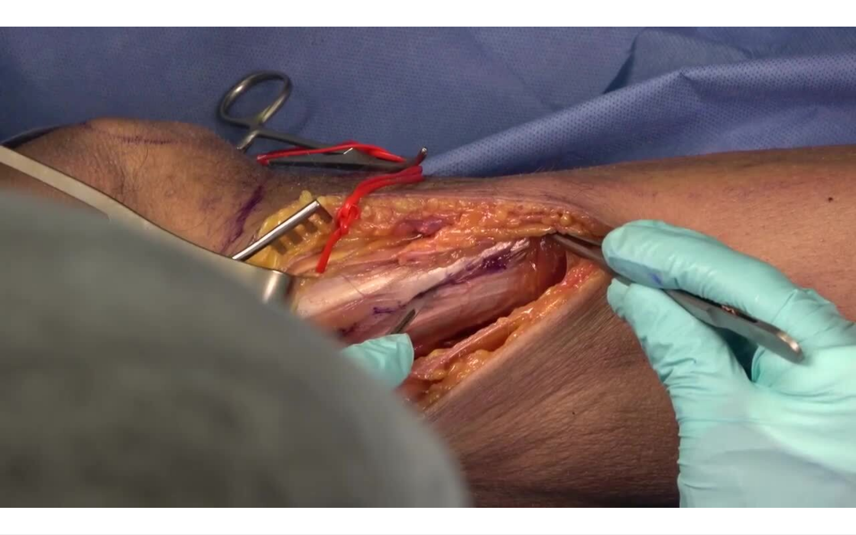
click at [429, 264] on div "10 seconds Tap to unmute" at bounding box center [428, 267] width 856 height 534
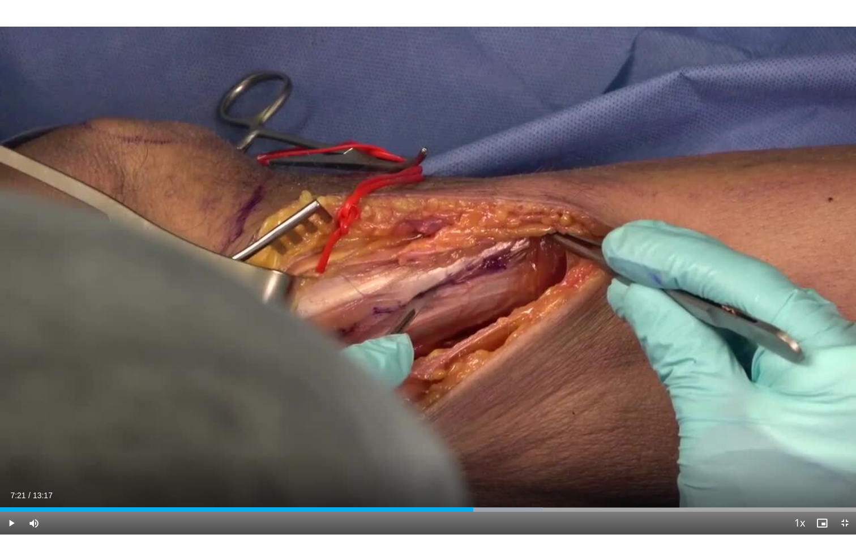
click at [429, 264] on div "10 seconds Tap to unmute" at bounding box center [428, 267] width 856 height 534
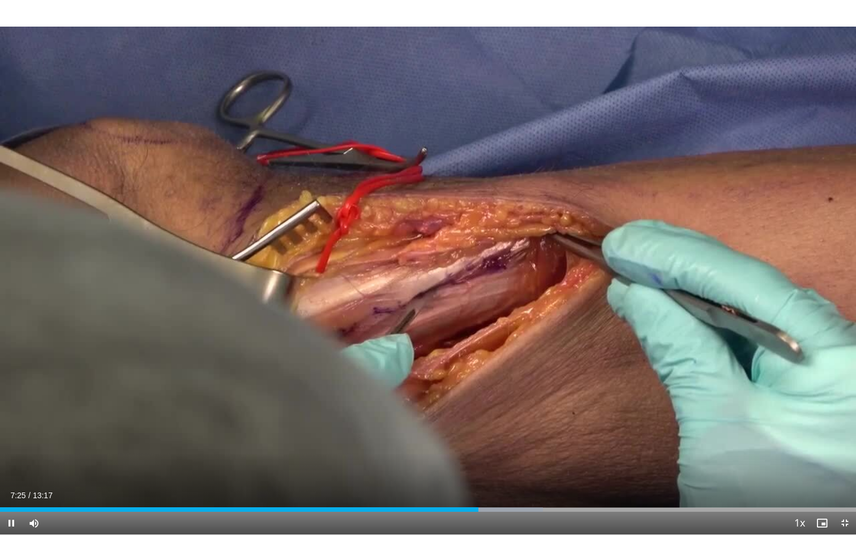
click at [429, 264] on div "10 seconds Tap to unmute" at bounding box center [428, 267] width 856 height 534
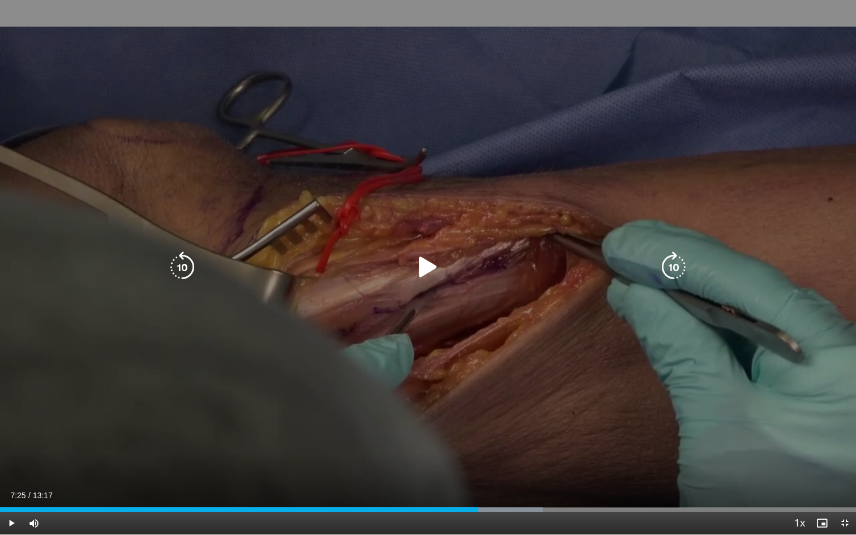
click at [414, 277] on icon "Video Player" at bounding box center [428, 267] width 32 height 32
click at [421, 263] on icon "Video Player" at bounding box center [428, 267] width 32 height 32
click at [182, 268] on icon "Video Player" at bounding box center [182, 267] width 32 height 32
click at [431, 269] on icon "Video Player" at bounding box center [428, 267] width 32 height 32
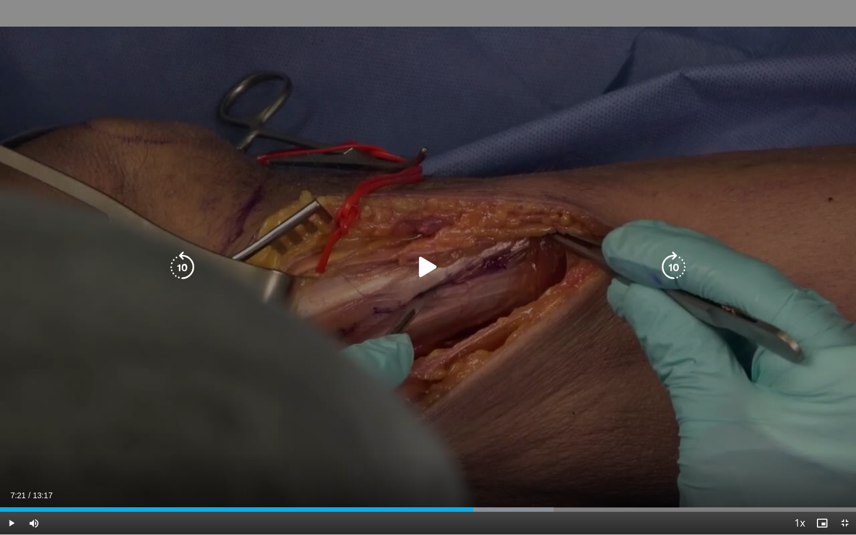
click at [431, 269] on icon "Video Player" at bounding box center [428, 267] width 32 height 32
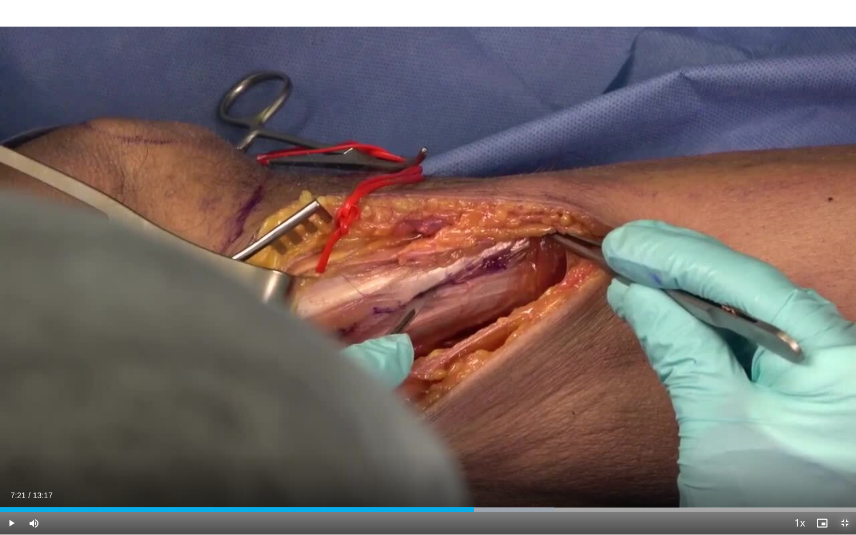
click at [841, 485] on span "Video Player" at bounding box center [844, 523] width 23 height 23
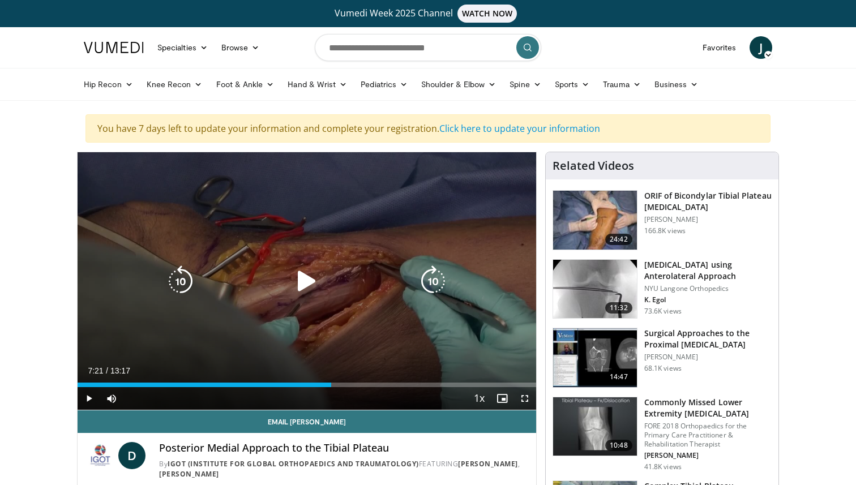
click at [313, 269] on icon "Video Player" at bounding box center [307, 281] width 32 height 32
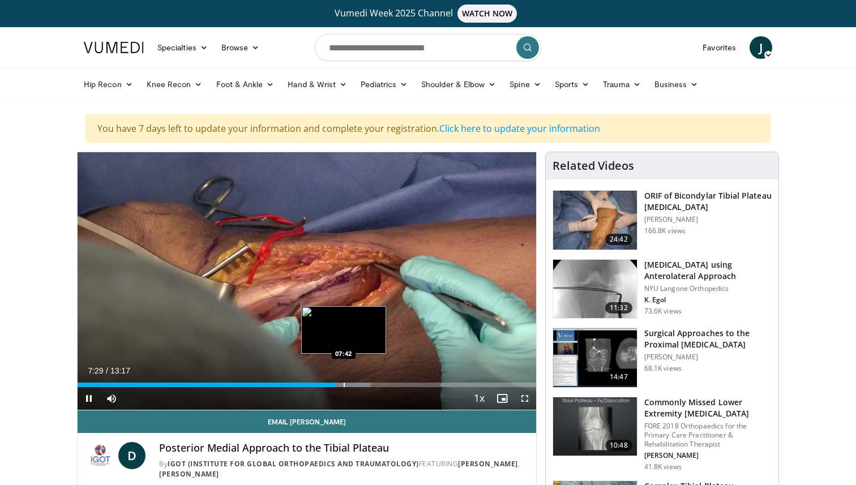
click at [344, 385] on div "Progress Bar" at bounding box center [344, 385] width 1 height 5
click at [358, 384] on div "Progress Bar" at bounding box center [358, 385] width 1 height 5
click at [352, 384] on div "Progress Bar" at bounding box center [352, 385] width 1 height 5
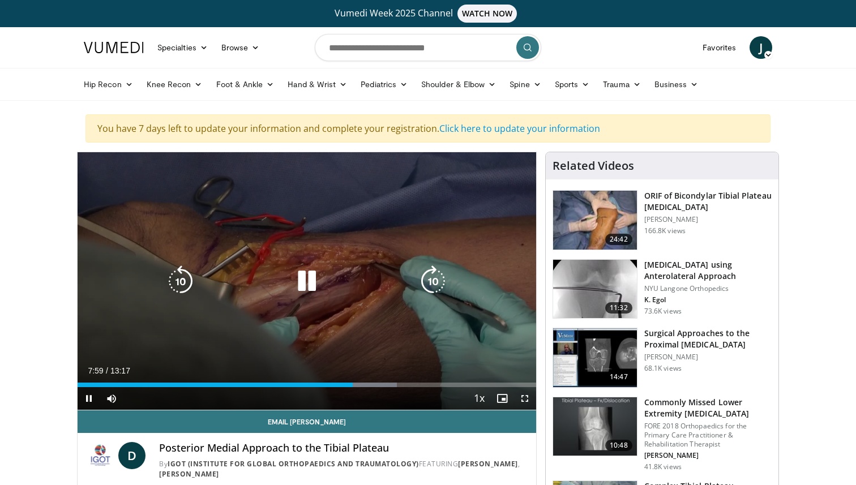
click at [309, 279] on icon "Video Player" at bounding box center [307, 281] width 32 height 32
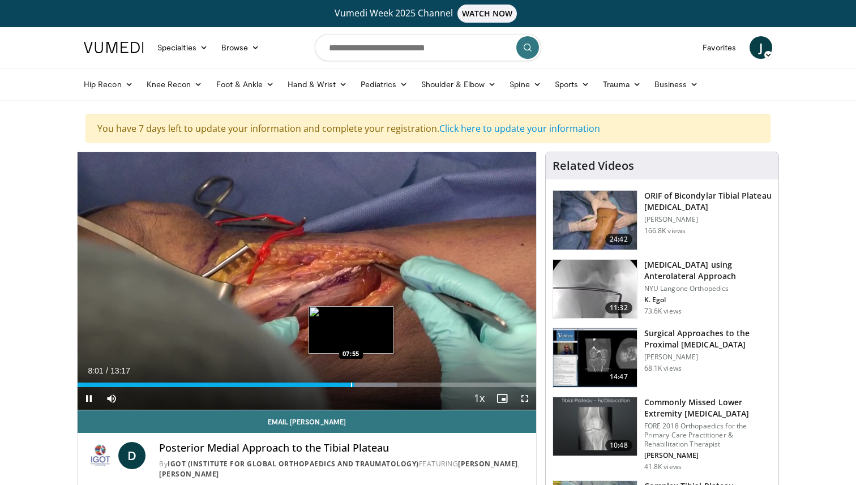
click at [351, 381] on div "Loaded : 69.63% 08:01 07:55" at bounding box center [307, 381] width 459 height 11
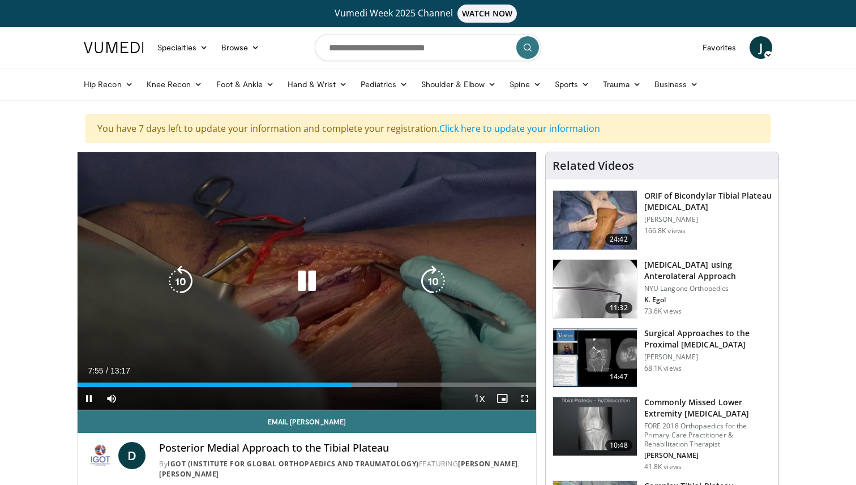
click at [309, 290] on icon "Video Player" at bounding box center [307, 281] width 32 height 32
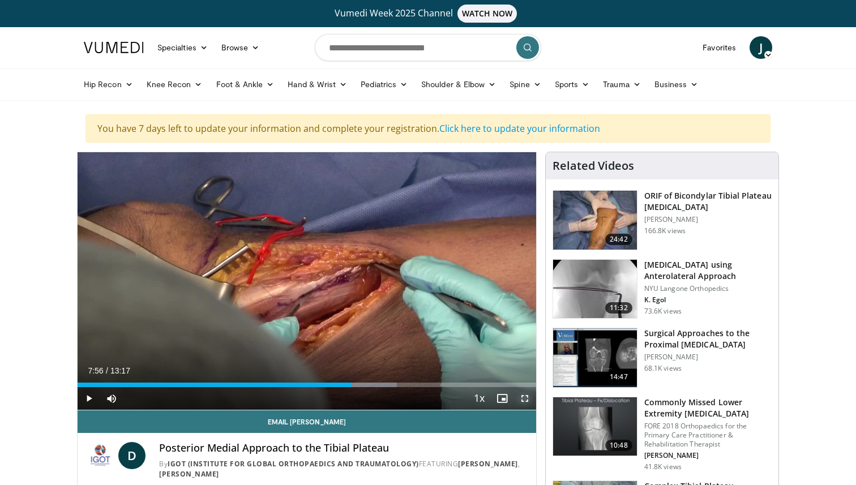
click at [526, 397] on span "Video Player" at bounding box center [524, 398] width 23 height 23
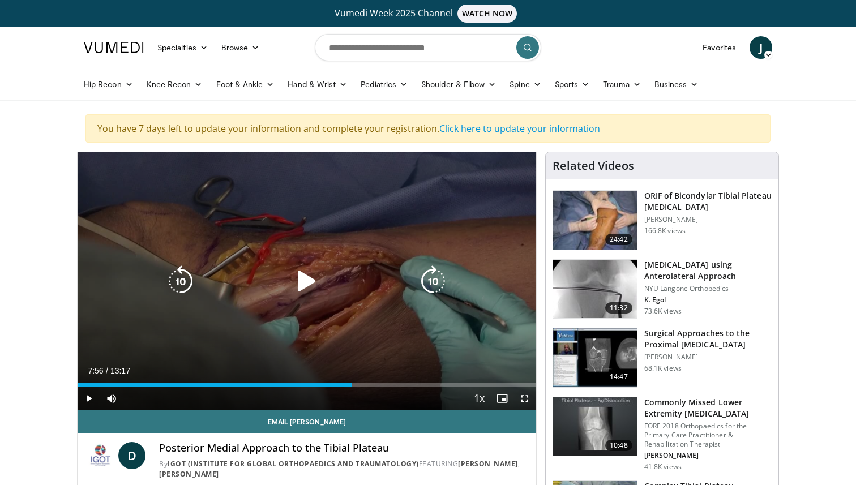
click at [300, 277] on icon "Video Player" at bounding box center [307, 281] width 32 height 32
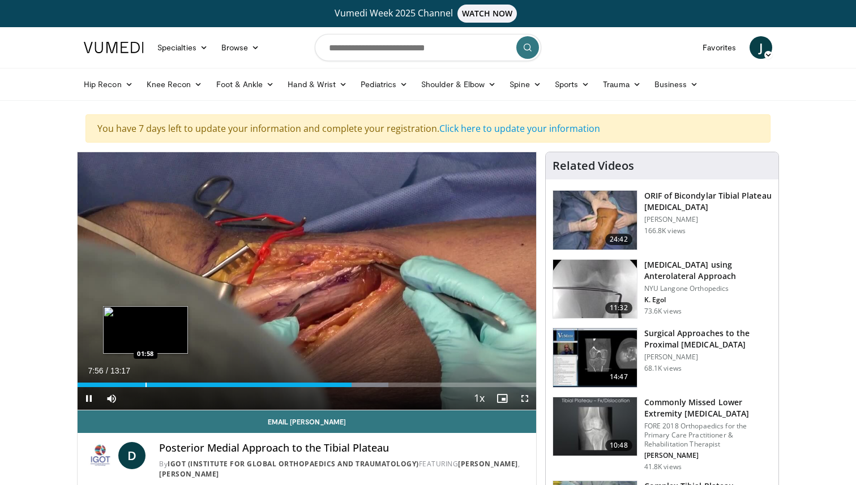
click at [147, 386] on div "Progress Bar" at bounding box center [145, 385] width 1 height 5
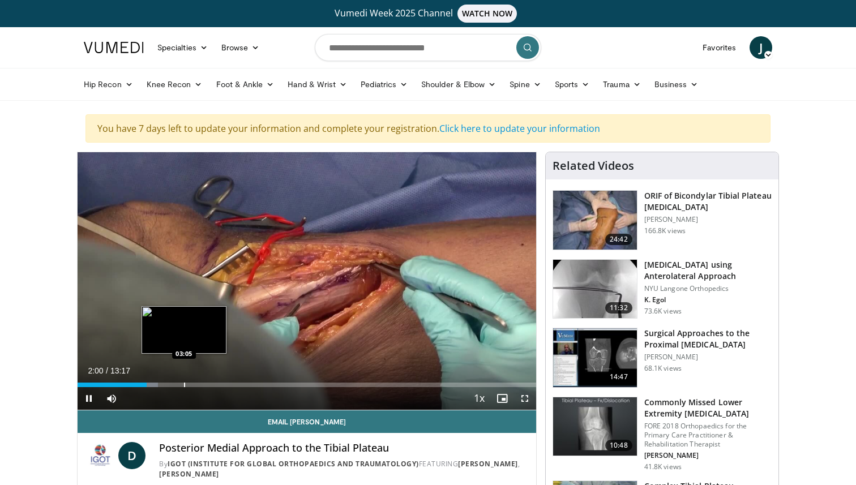
click at [184, 385] on div "Progress Bar" at bounding box center [184, 385] width 1 height 5
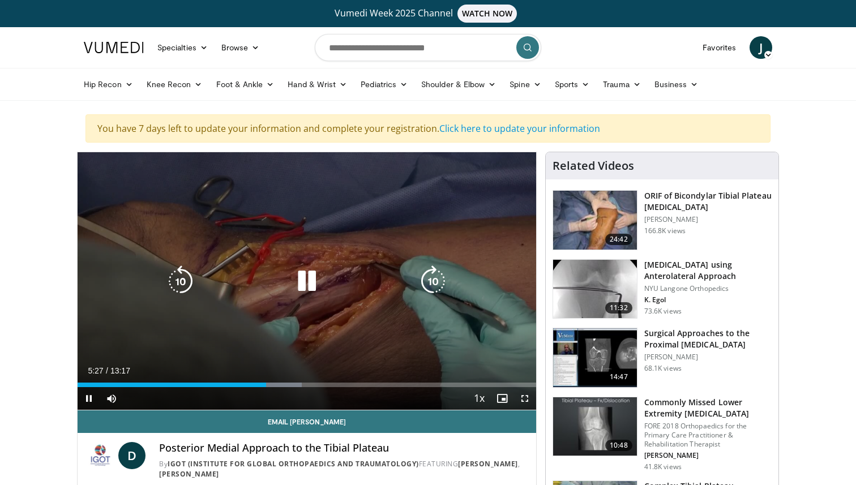
click at [309, 280] on icon "Video Player" at bounding box center [307, 281] width 32 height 32
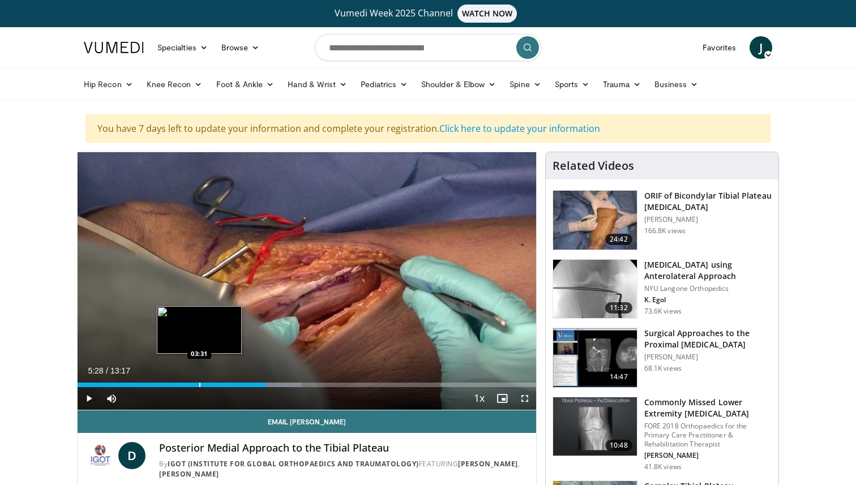
click at [199, 383] on div "Progress Bar" at bounding box center [199, 385] width 1 height 5
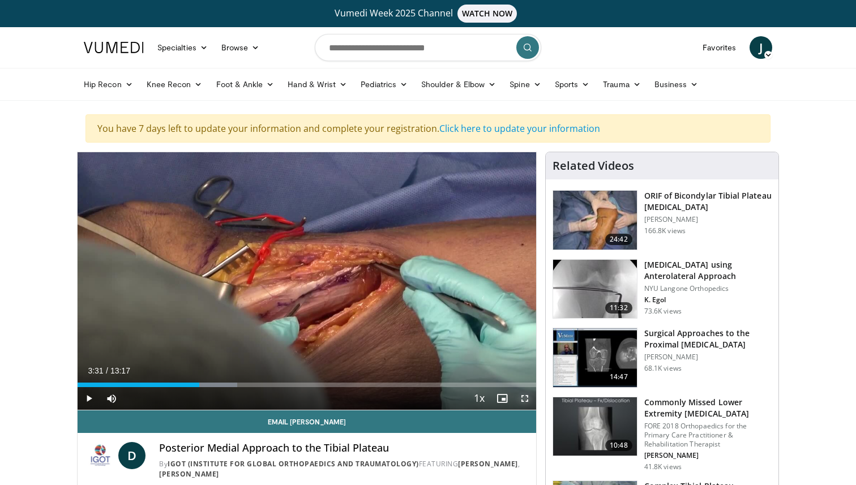
click at [522, 399] on span "Video Player" at bounding box center [524, 398] width 23 height 23
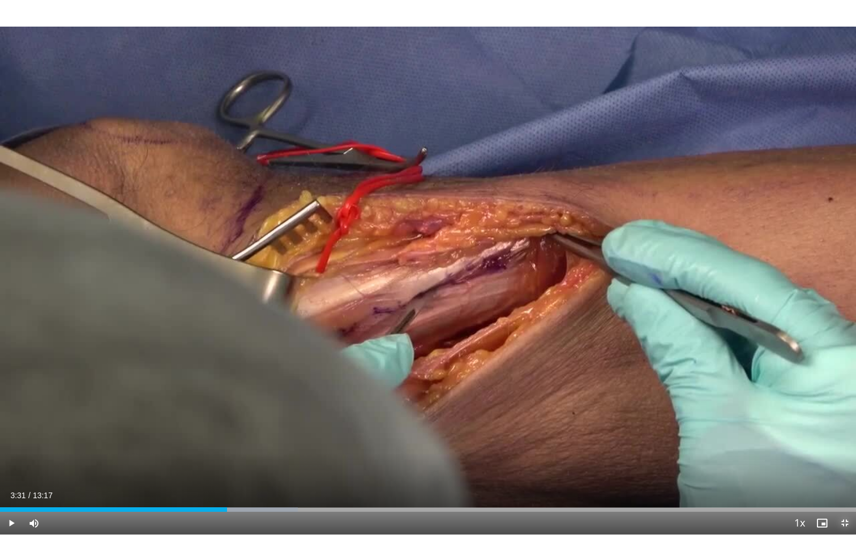
click at [843, 485] on span "Video Player" at bounding box center [844, 523] width 23 height 23
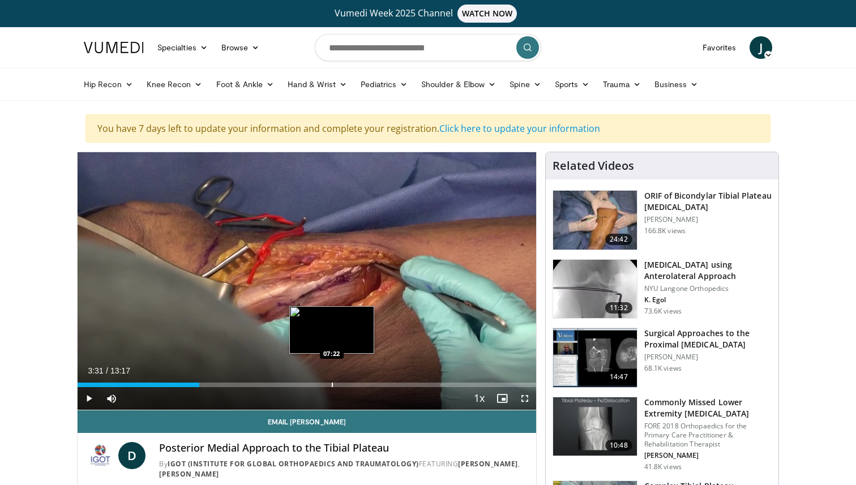
click at [332, 384] on div "Progress Bar" at bounding box center [332, 385] width 1 height 5
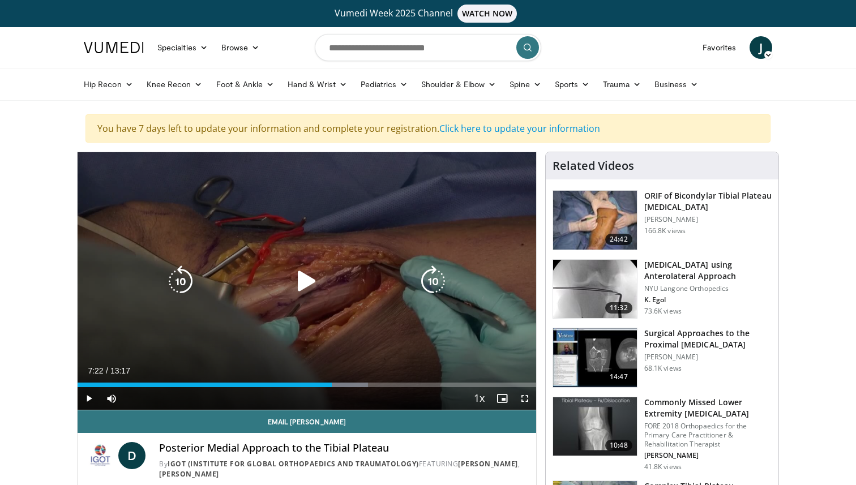
click at [316, 286] on icon "Video Player" at bounding box center [307, 281] width 32 height 32
click at [440, 281] on icon "Video Player" at bounding box center [433, 281] width 32 height 32
click at [192, 280] on icon "Video Player" at bounding box center [181, 281] width 32 height 32
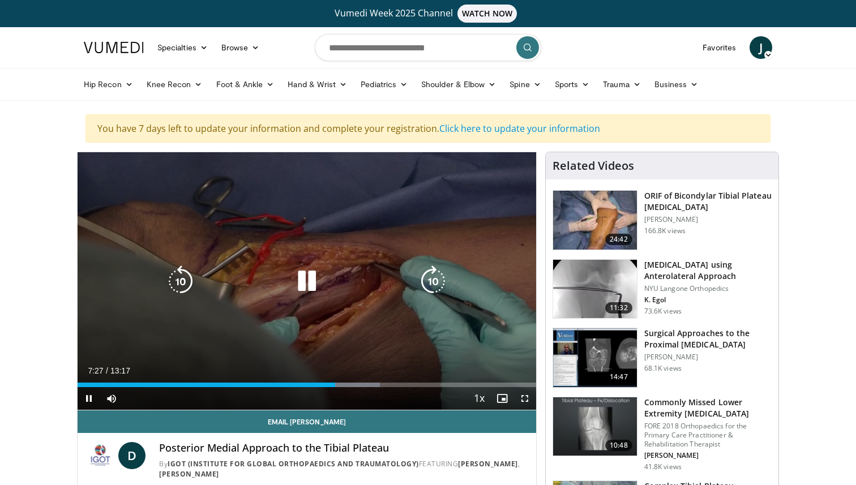
click at [192, 280] on icon "Video Player" at bounding box center [181, 281] width 32 height 32
click at [305, 281] on icon "Video Player" at bounding box center [307, 281] width 32 height 32
click at [196, 276] on icon "Video Player" at bounding box center [181, 281] width 32 height 32
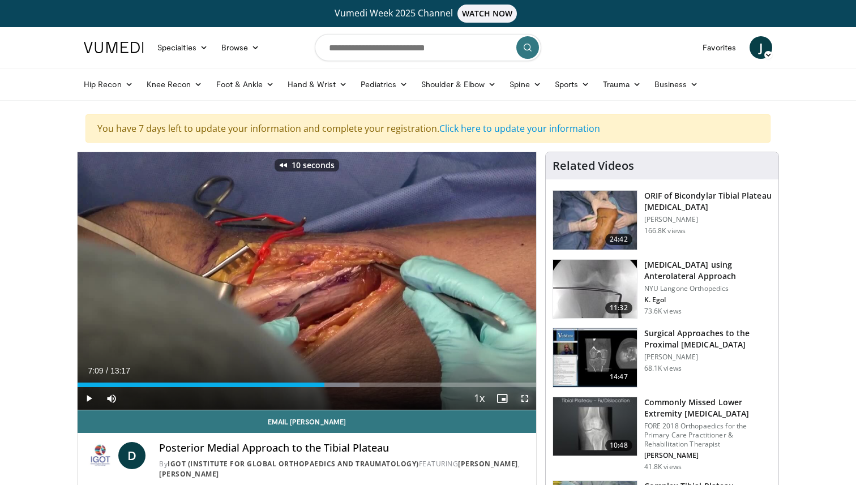
click at [523, 402] on span "Video Player" at bounding box center [524, 398] width 23 height 23
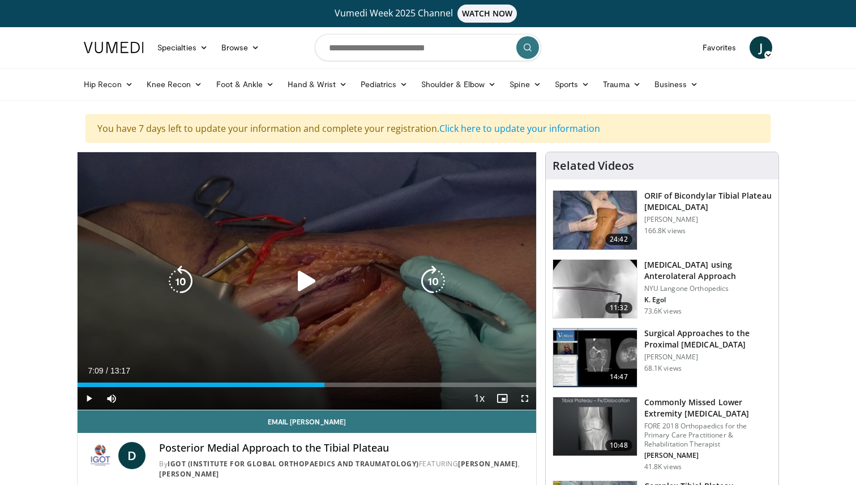
click at [299, 282] on icon "Video Player" at bounding box center [307, 281] width 32 height 32
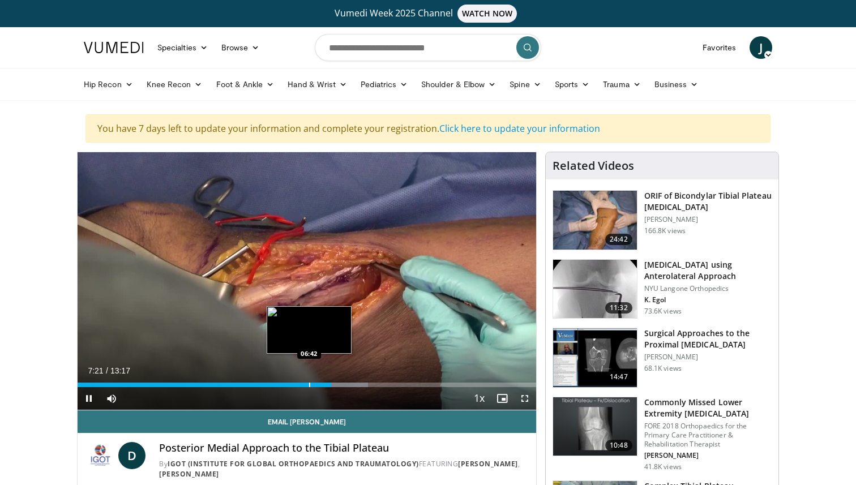
click at [309, 381] on div "Loaded : 63.42% 07:21 06:42" at bounding box center [307, 381] width 459 height 11
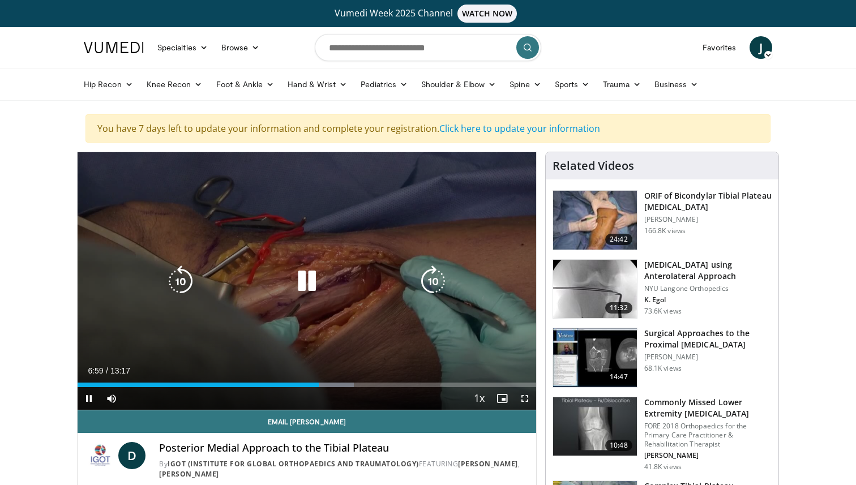
click at [301, 278] on icon "Video Player" at bounding box center [307, 281] width 32 height 32
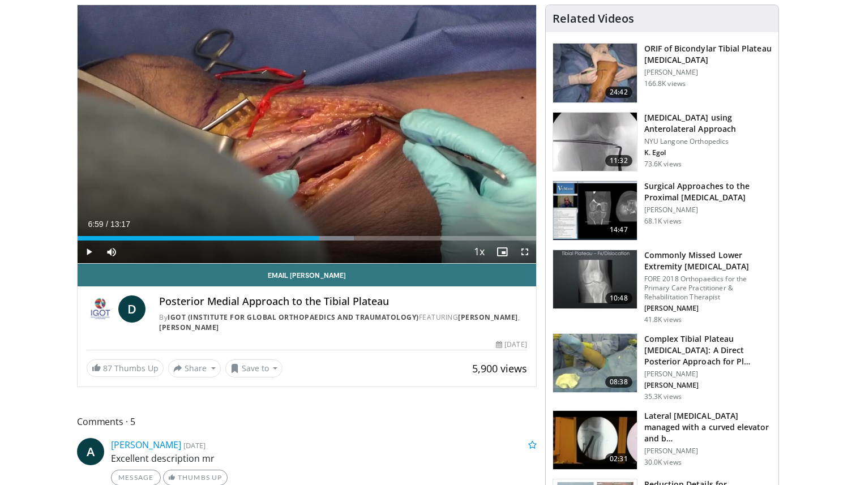
scroll to position [145, 0]
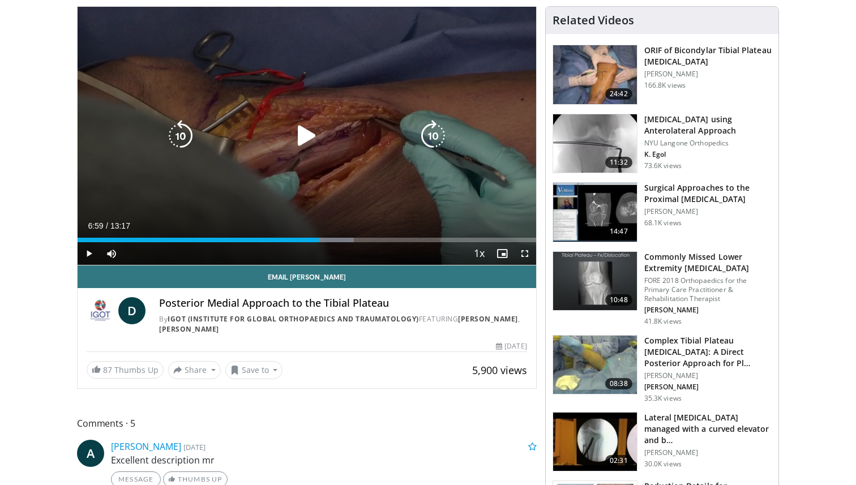
click at [294, 144] on icon "Video Player" at bounding box center [307, 136] width 32 height 32
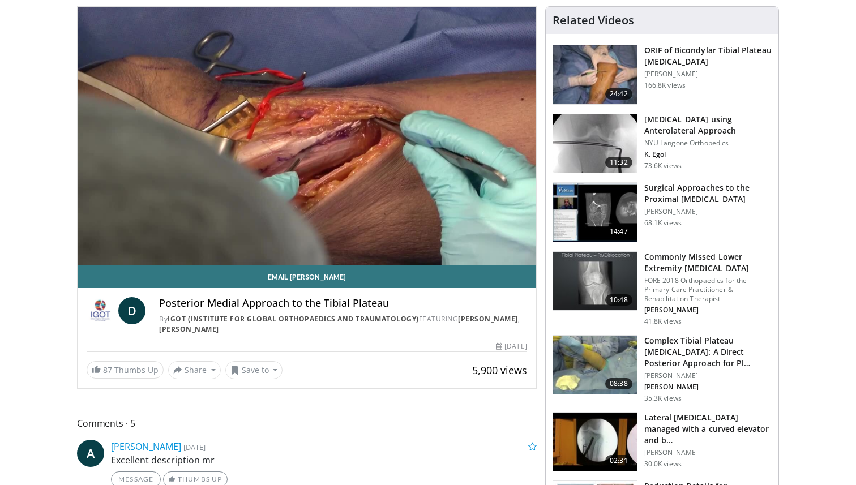
click at [404, 241] on div "10 seconds Tap to unmute" at bounding box center [307, 136] width 459 height 258
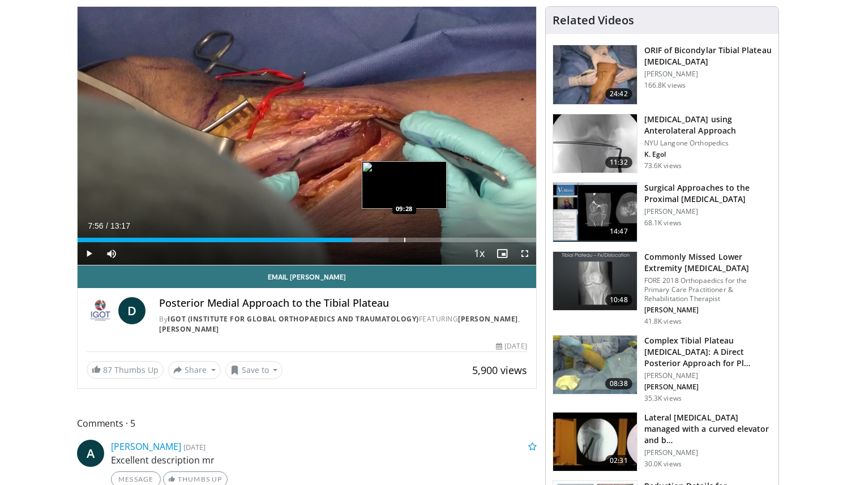
click at [404, 241] on div "Progress Bar" at bounding box center [404, 240] width 1 height 5
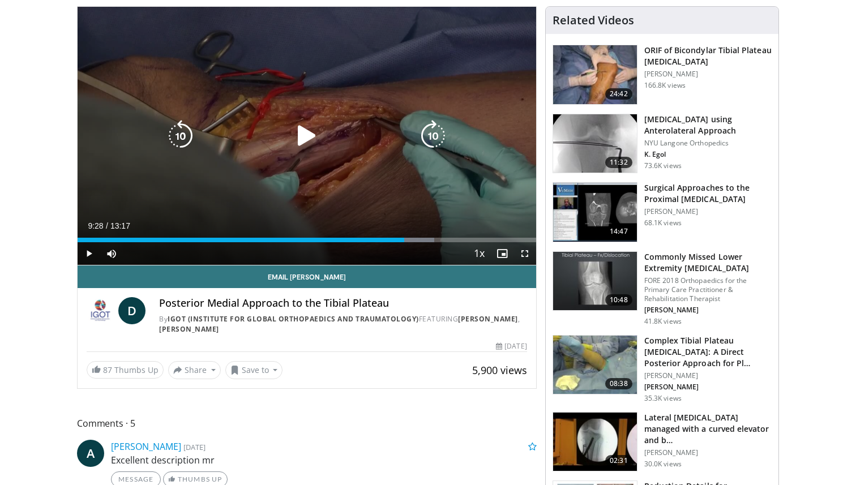
click at [311, 144] on icon "Video Player" at bounding box center [307, 136] width 32 height 32
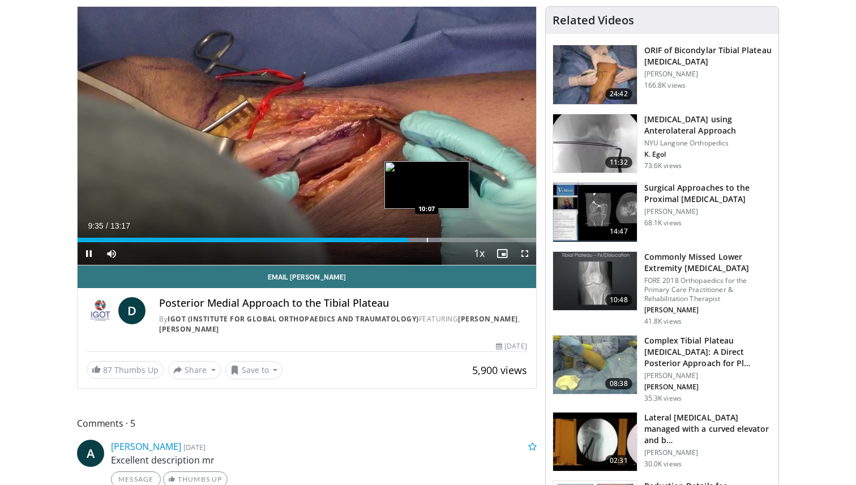
click at [427, 241] on div "Progress Bar" at bounding box center [427, 240] width 1 height 5
click at [451, 238] on div "Progress Bar" at bounding box center [451, 240] width 1 height 5
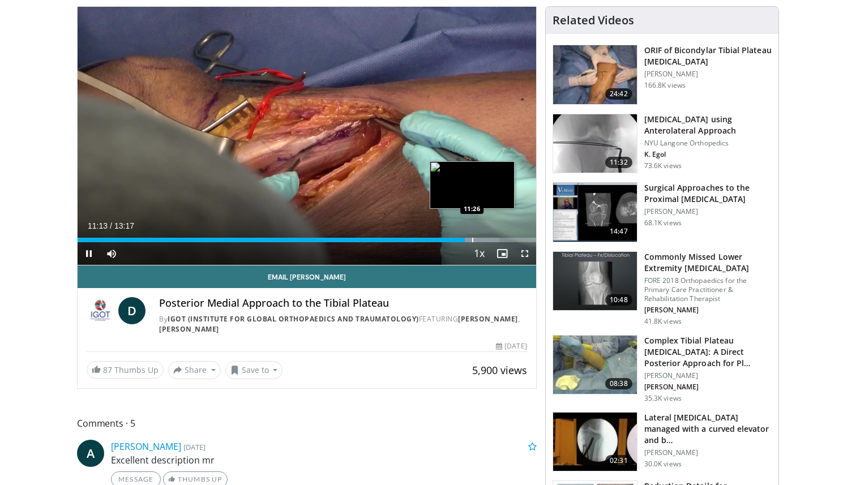
click at [472, 239] on div "Progress Bar" at bounding box center [472, 240] width 1 height 5
click at [486, 239] on div "10 seconds Tap to unmute" at bounding box center [307, 136] width 459 height 258
click at [486, 239] on div "Progress Bar" at bounding box center [486, 240] width 1 height 5
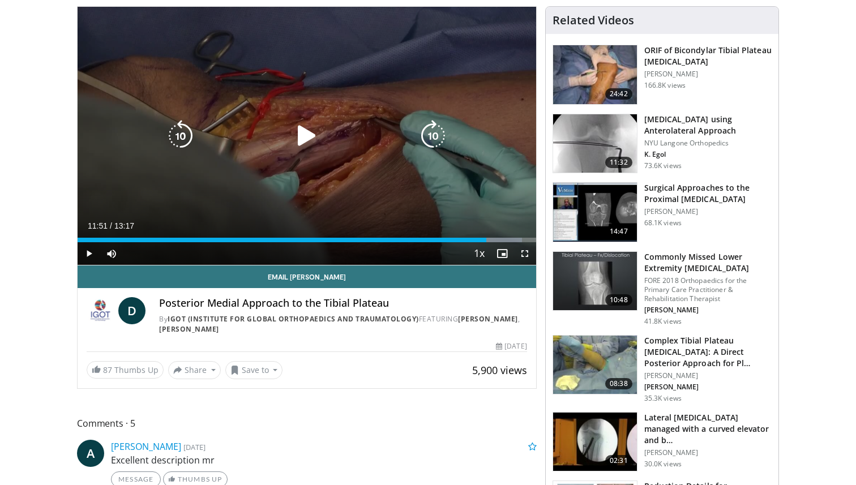
click at [414, 136] on div "Video Player" at bounding box center [306, 136] width 275 height 23
click at [312, 134] on icon "Video Player" at bounding box center [307, 136] width 32 height 32
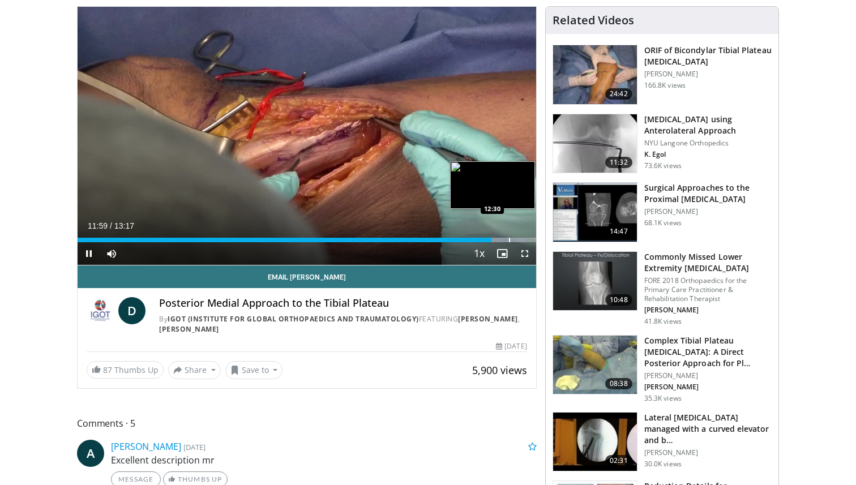
click at [509, 239] on div "Progress Bar" at bounding box center [509, 240] width 1 height 5
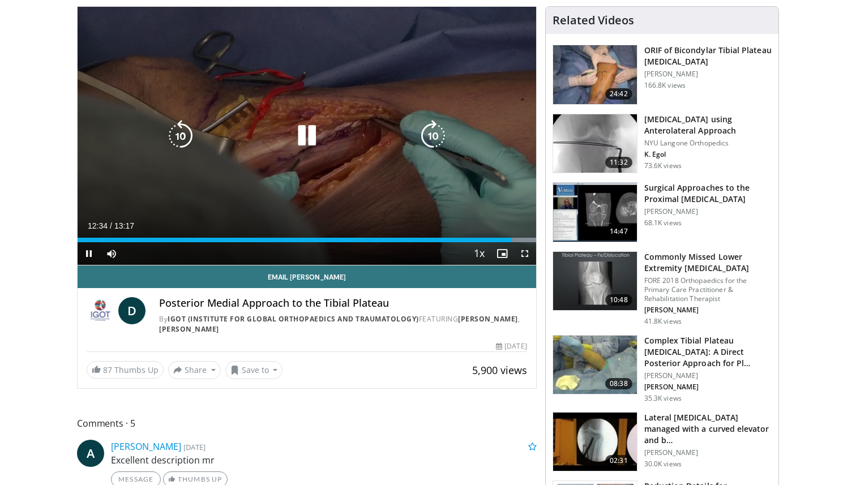
click at [297, 135] on icon "Video Player" at bounding box center [307, 136] width 32 height 32
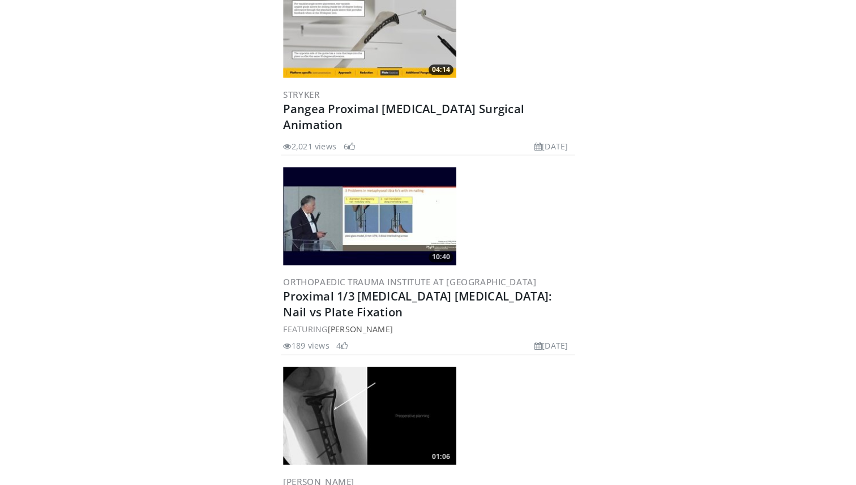
scroll to position [1578, 0]
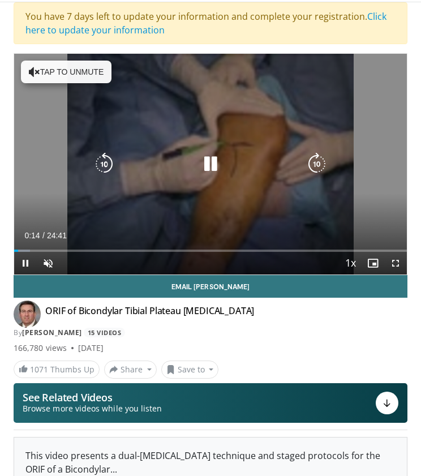
scroll to position [58, 0]
